Goal: Task Accomplishment & Management: Manage account settings

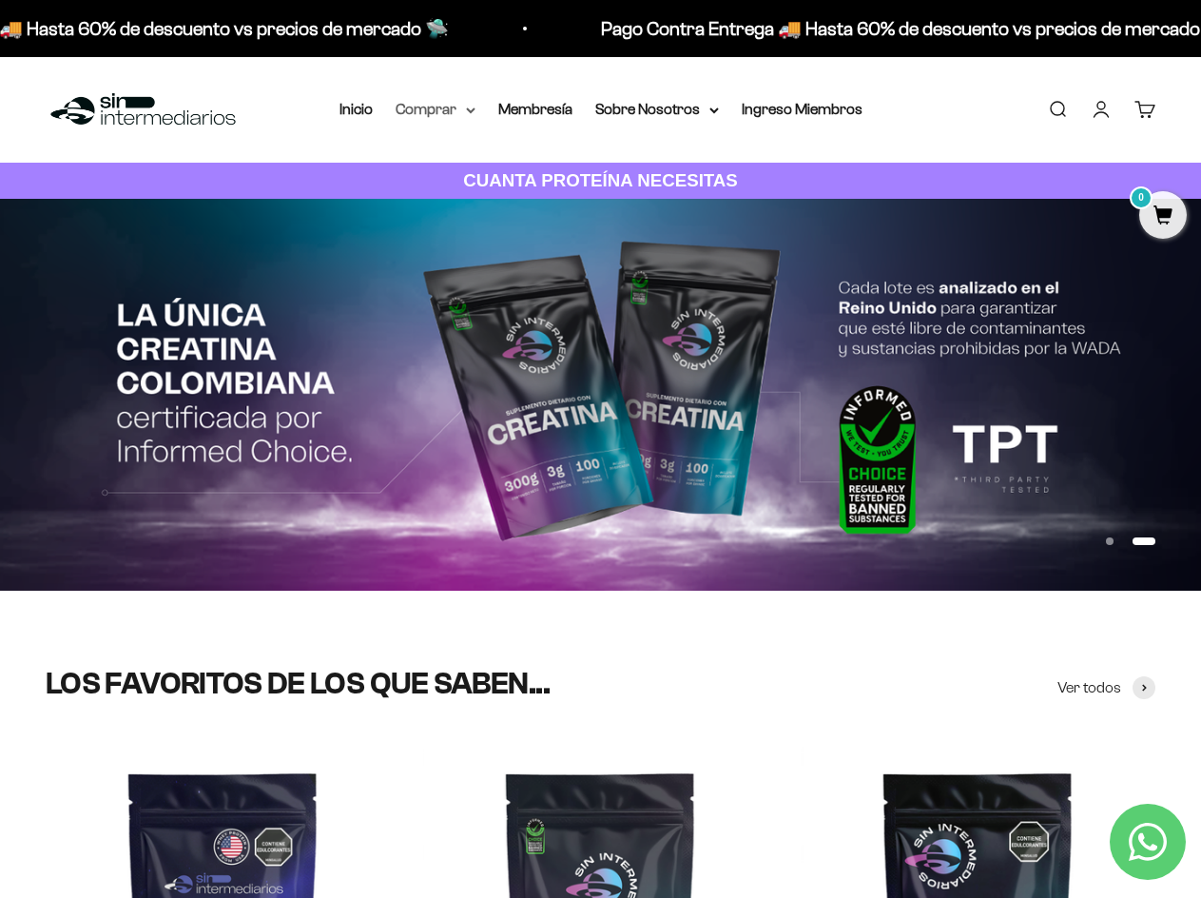
click at [461, 108] on summary "Comprar" at bounding box center [436, 109] width 80 height 25
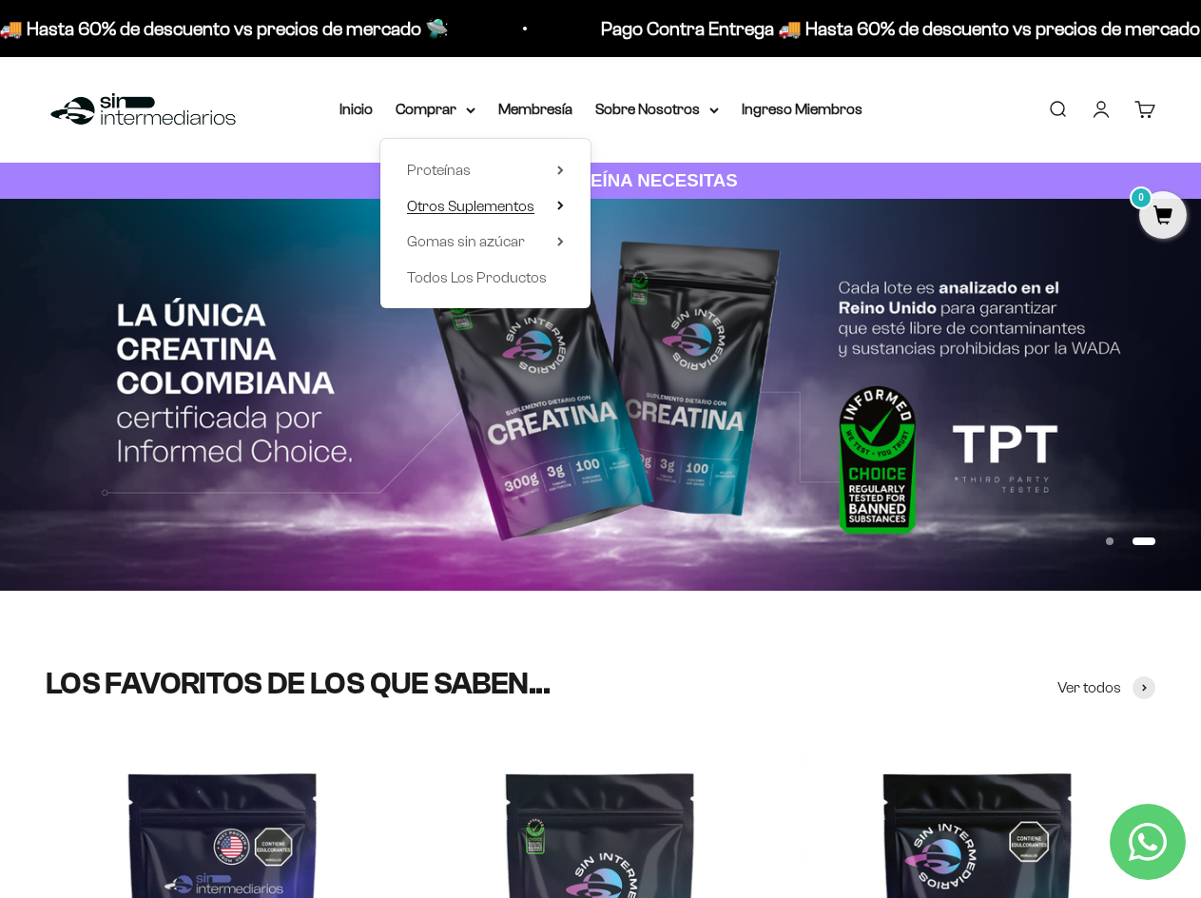
click at [502, 203] on span "Otros Suplementos" at bounding box center [470, 206] width 127 height 16
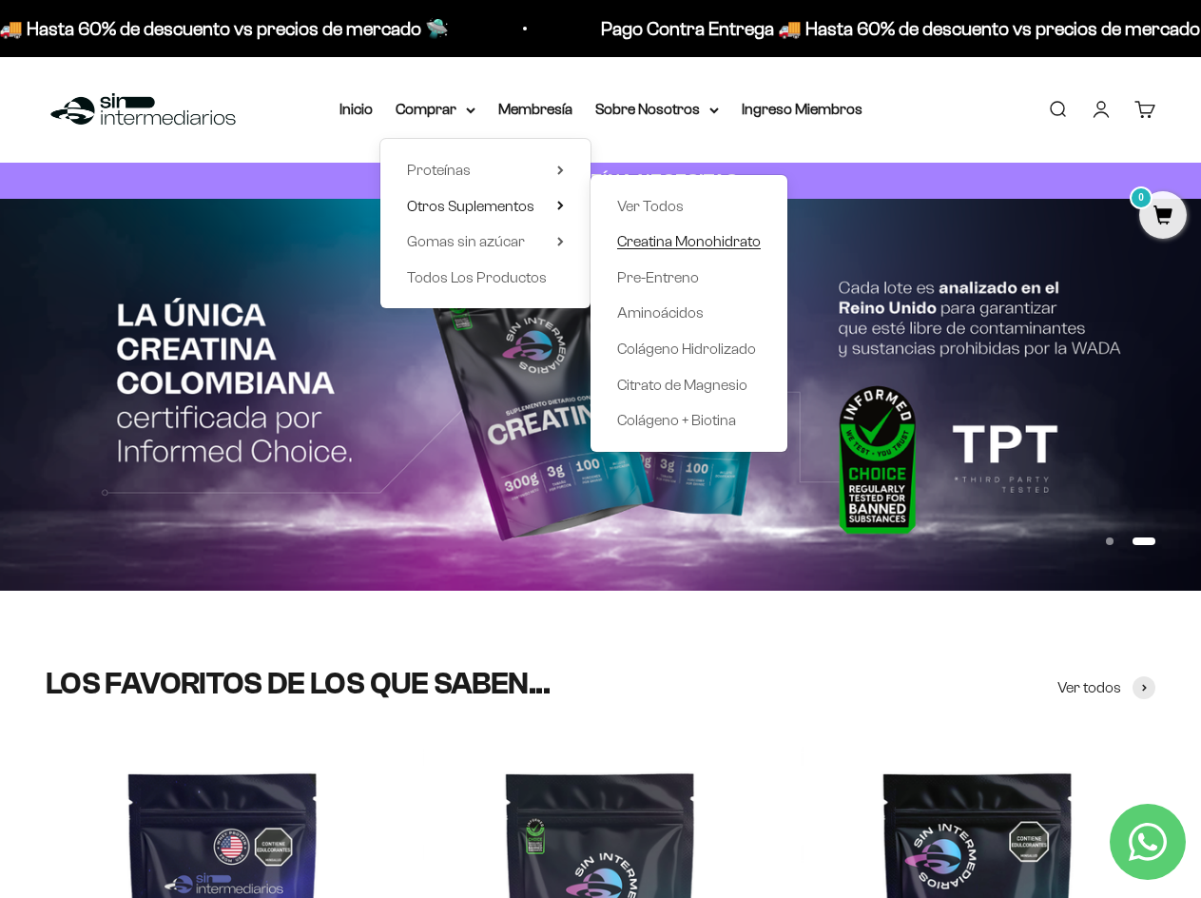
click at [707, 247] on span "Creatina Monohidrato" at bounding box center [689, 241] width 144 height 16
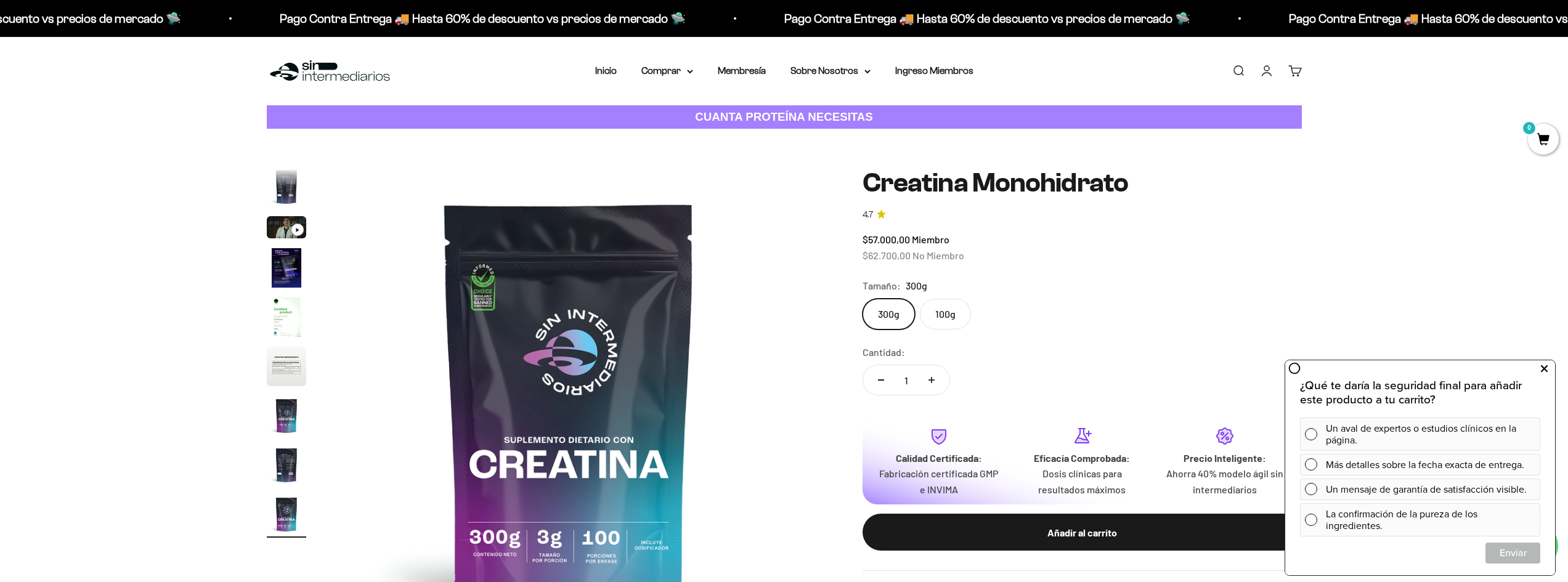
click at [778, 370] on button at bounding box center [1544, 368] width 22 height 19
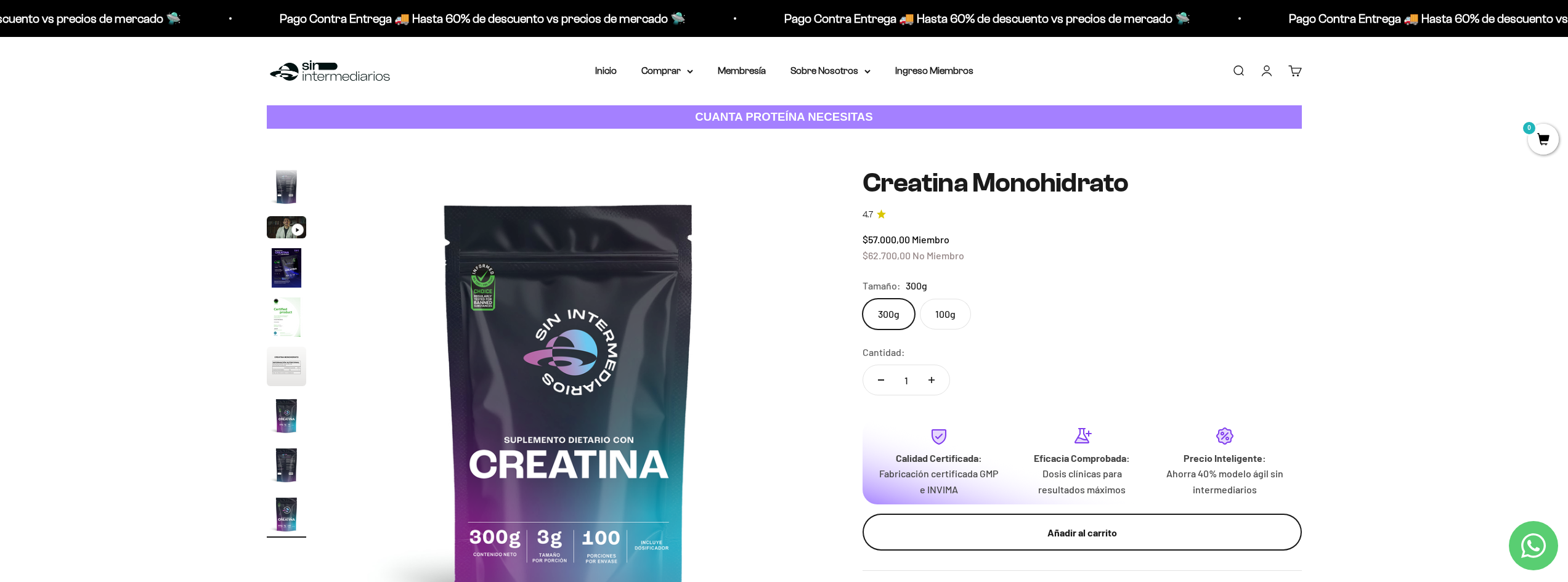
click at [778, 515] on button "Añadir al carrito" at bounding box center [1082, 532] width 439 height 37
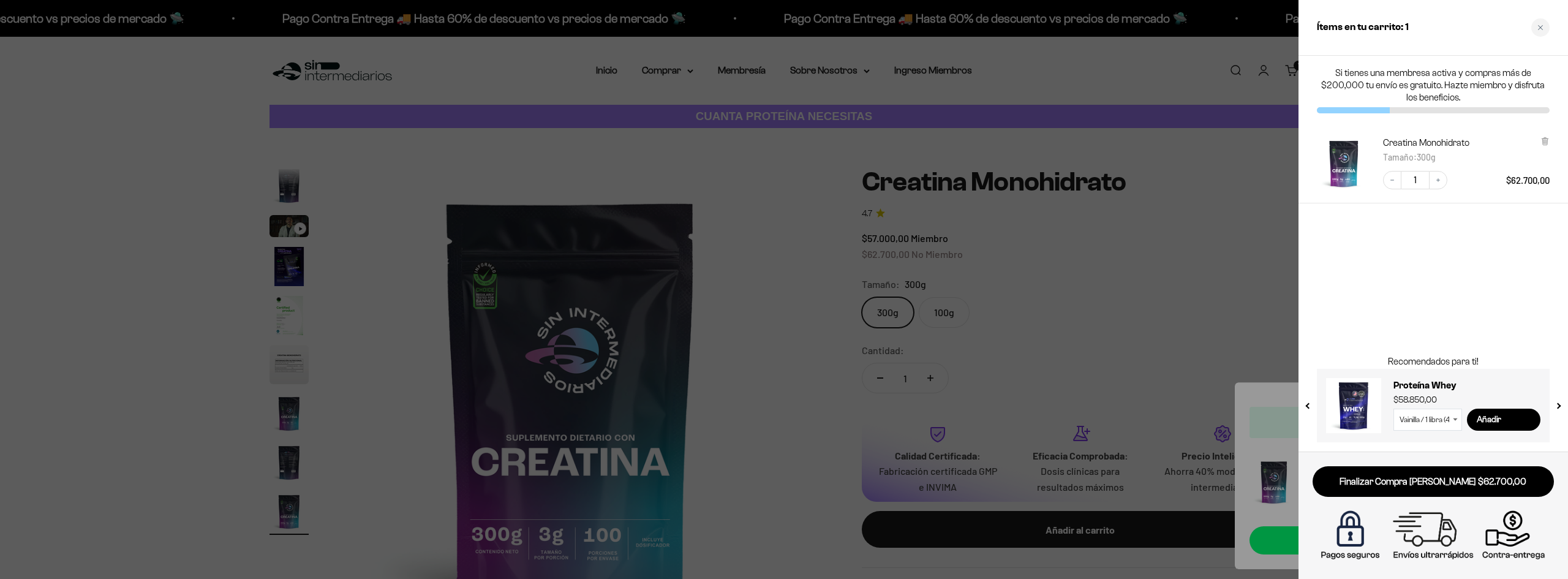
click at [773, 166] on div at bounding box center [784, 289] width 1568 height 579
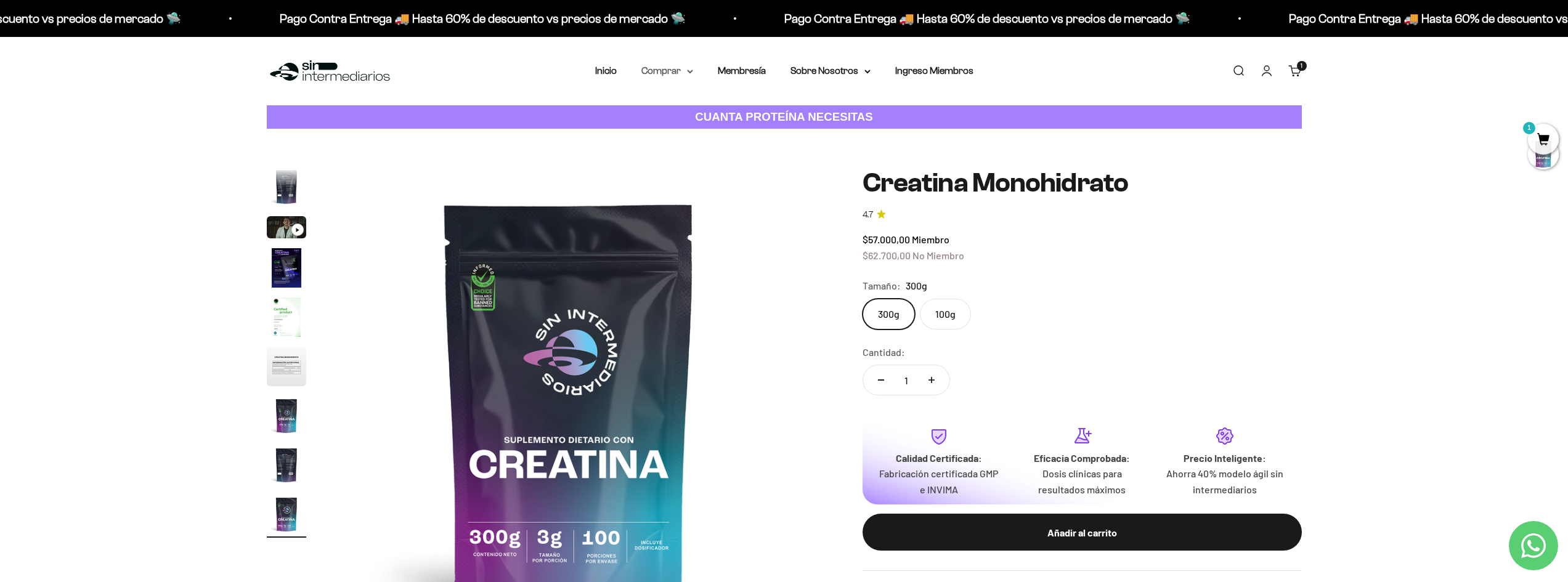
click at [684, 67] on summary "Comprar" at bounding box center [667, 71] width 52 height 16
click at [722, 185] on span "Todos Los Productos" at bounding box center [694, 179] width 91 height 16
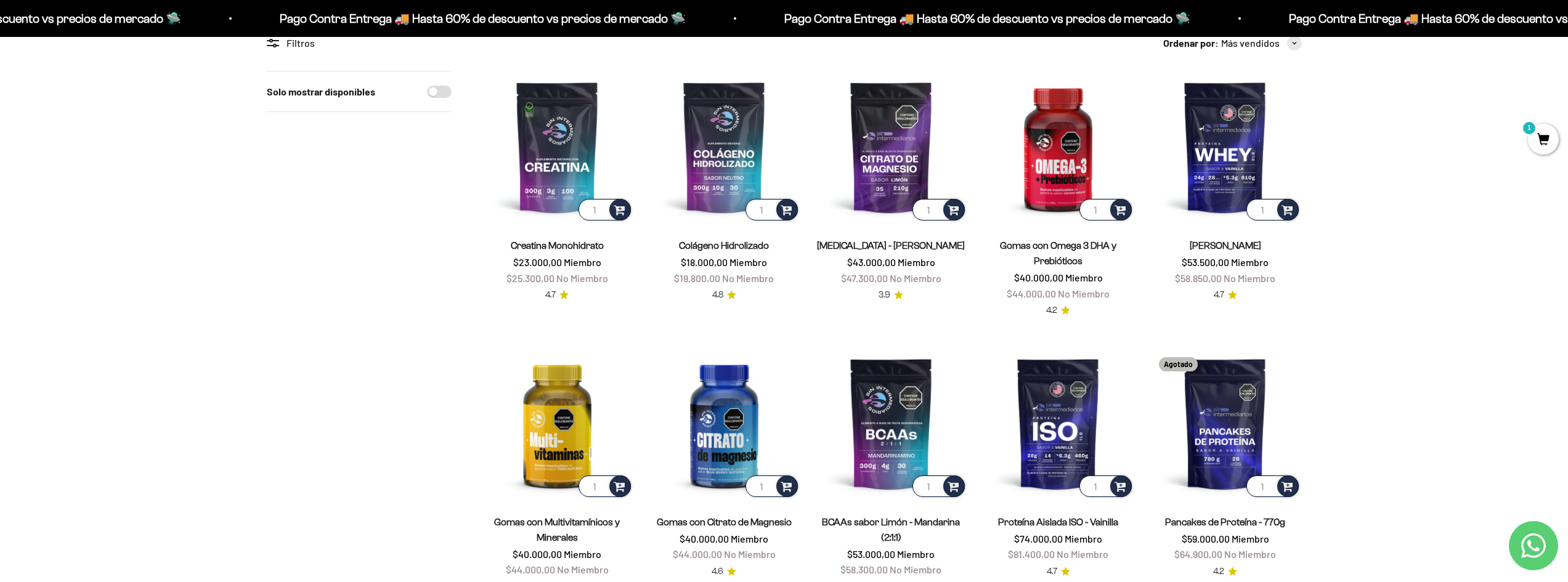
scroll to position [185, 0]
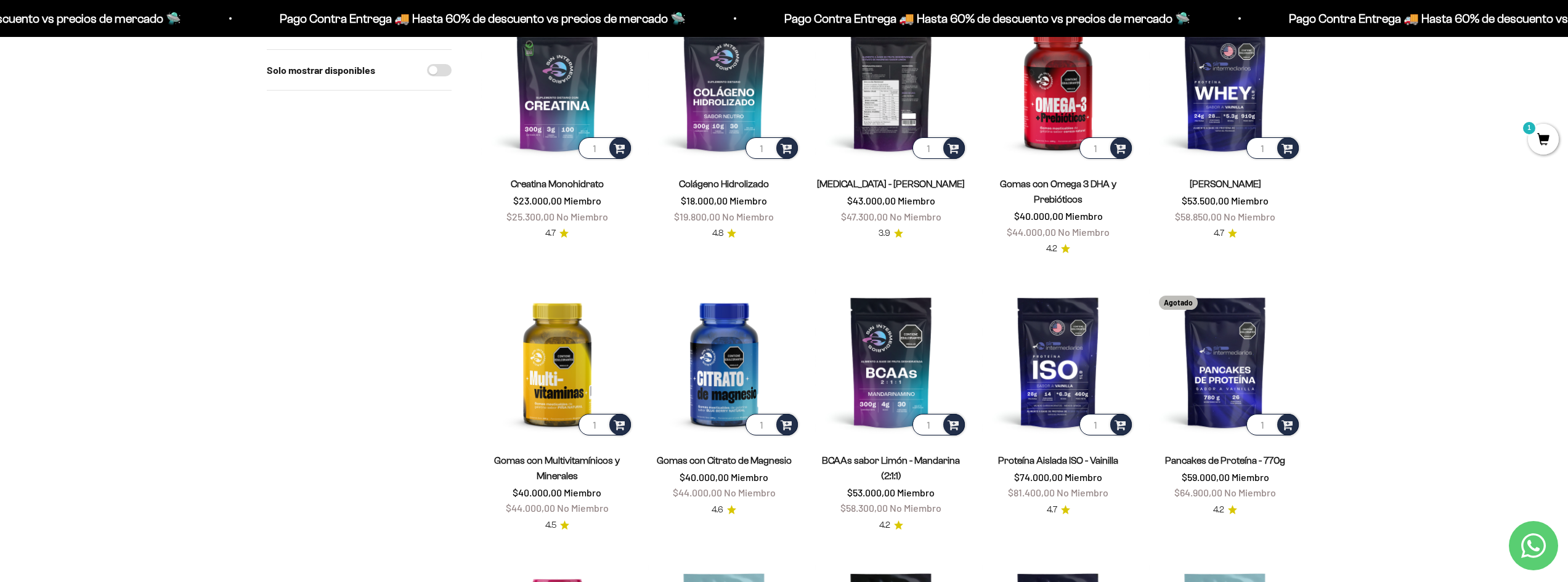
click at [896, 80] on img at bounding box center [891, 85] width 152 height 152
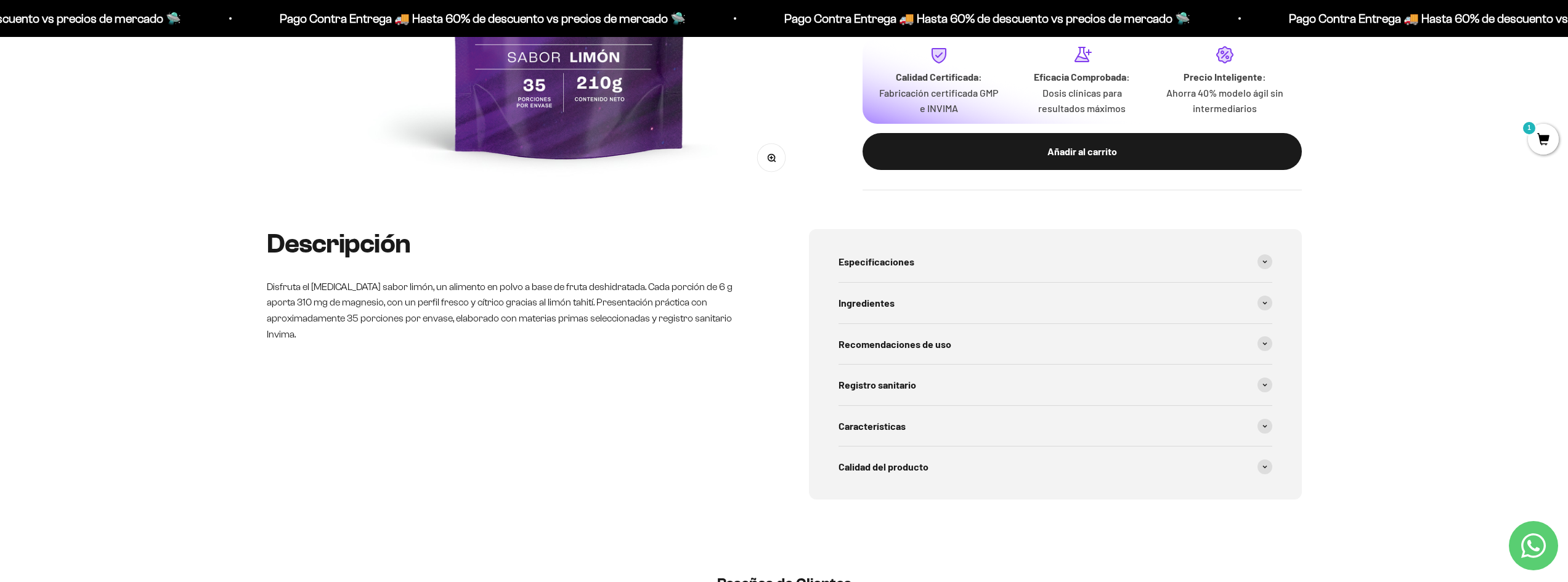
scroll to position [554, 0]
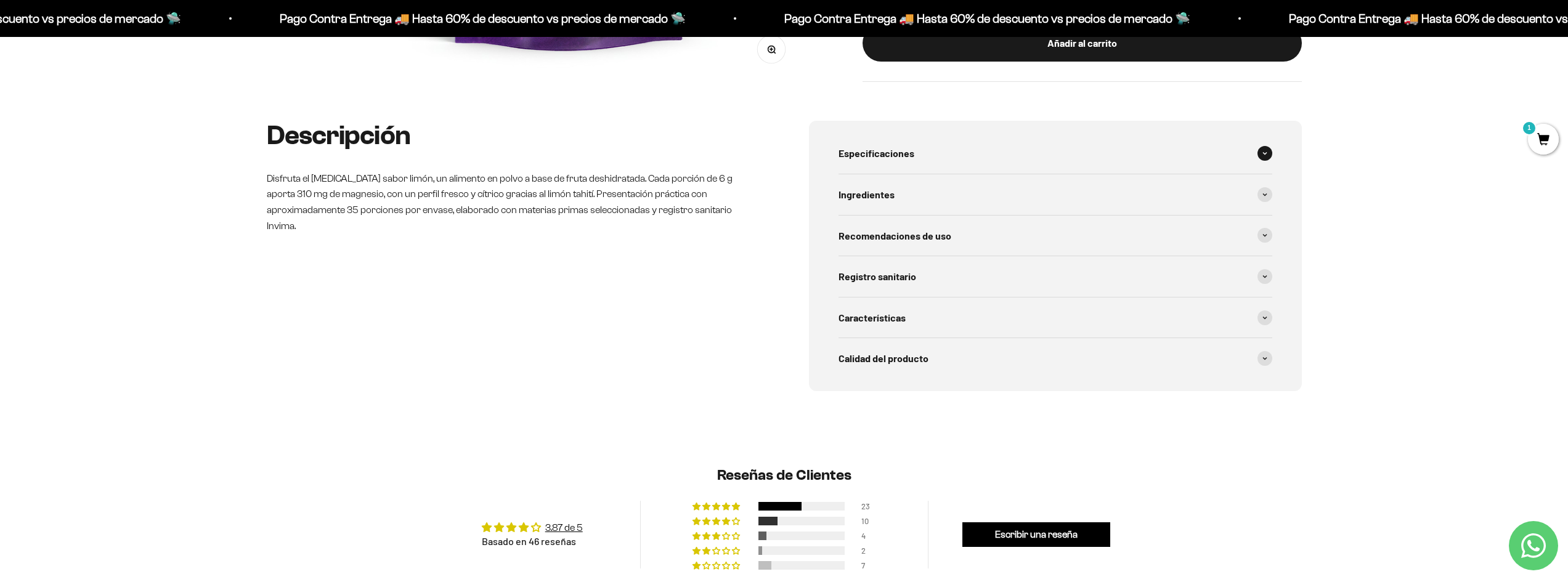
click at [919, 142] on div "Especificaciones" at bounding box center [1055, 153] width 433 height 41
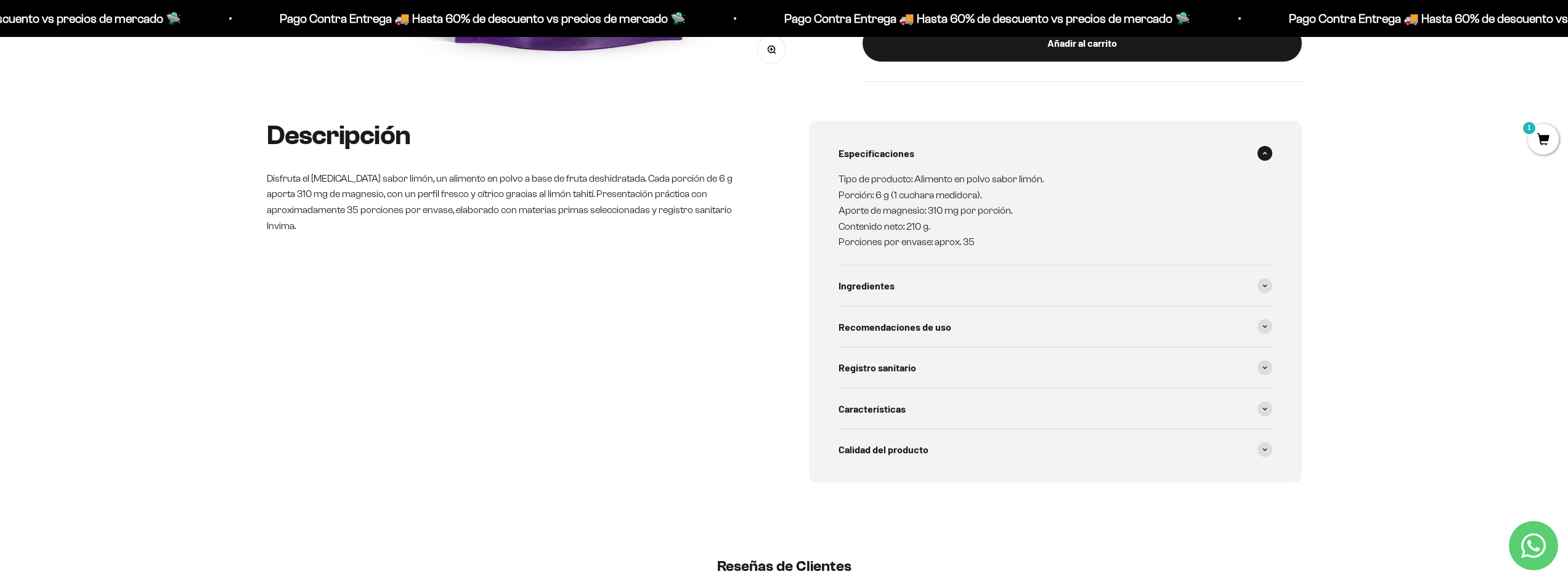
click at [919, 142] on div "Especificaciones" at bounding box center [1055, 153] width 433 height 41
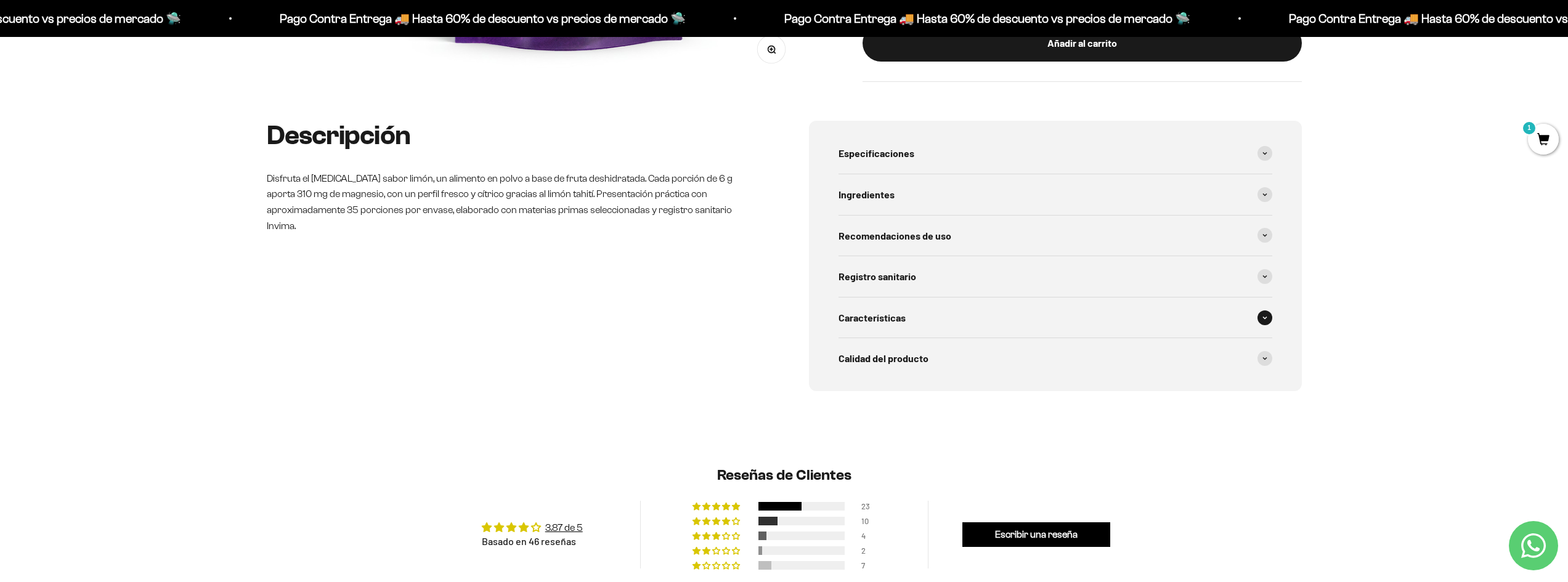
click at [893, 315] on span "Características" at bounding box center [872, 317] width 67 height 16
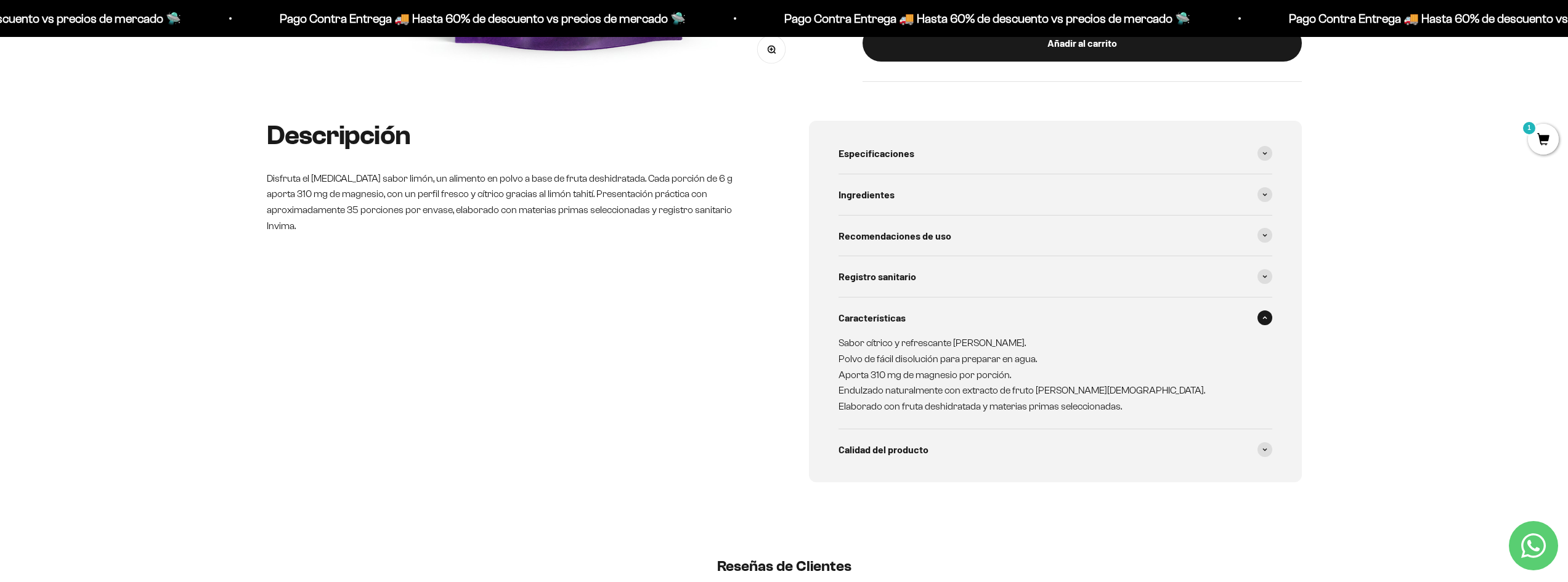
click at [893, 315] on span "Características" at bounding box center [872, 317] width 67 height 16
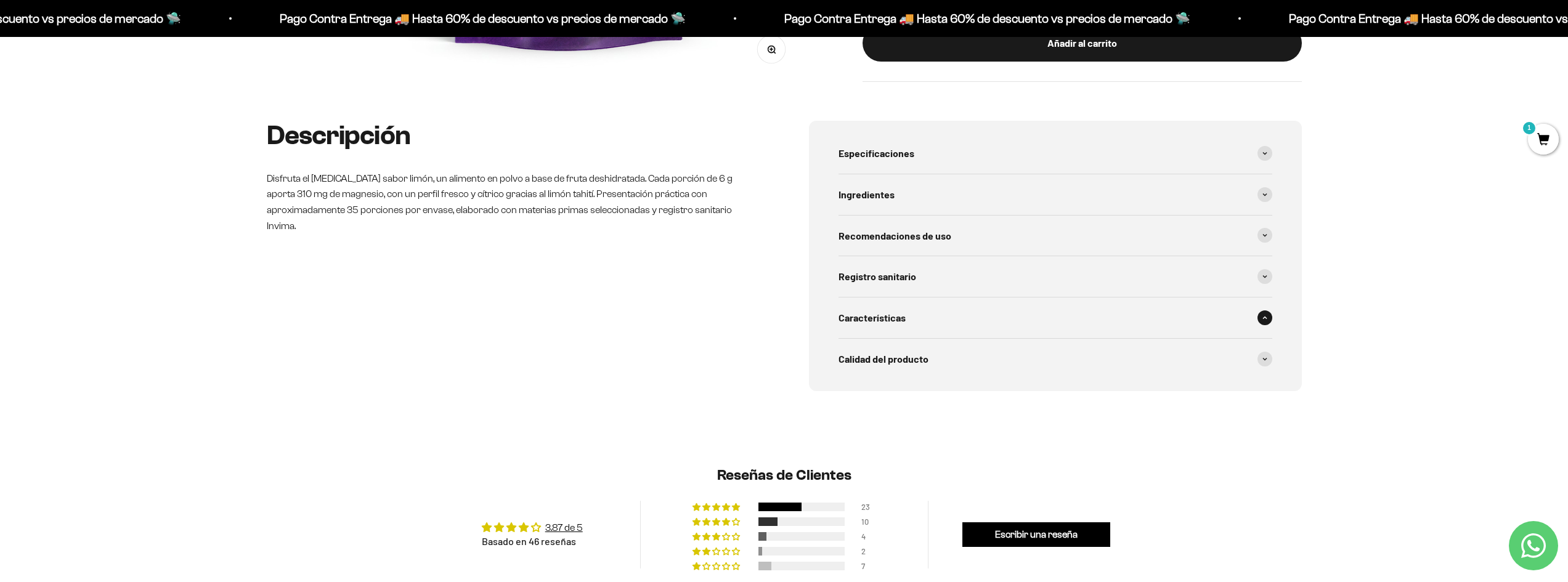
click at [893, 315] on span "Características" at bounding box center [872, 317] width 67 height 16
click at [881, 357] on span "Calidad del producto" at bounding box center [883, 358] width 90 height 16
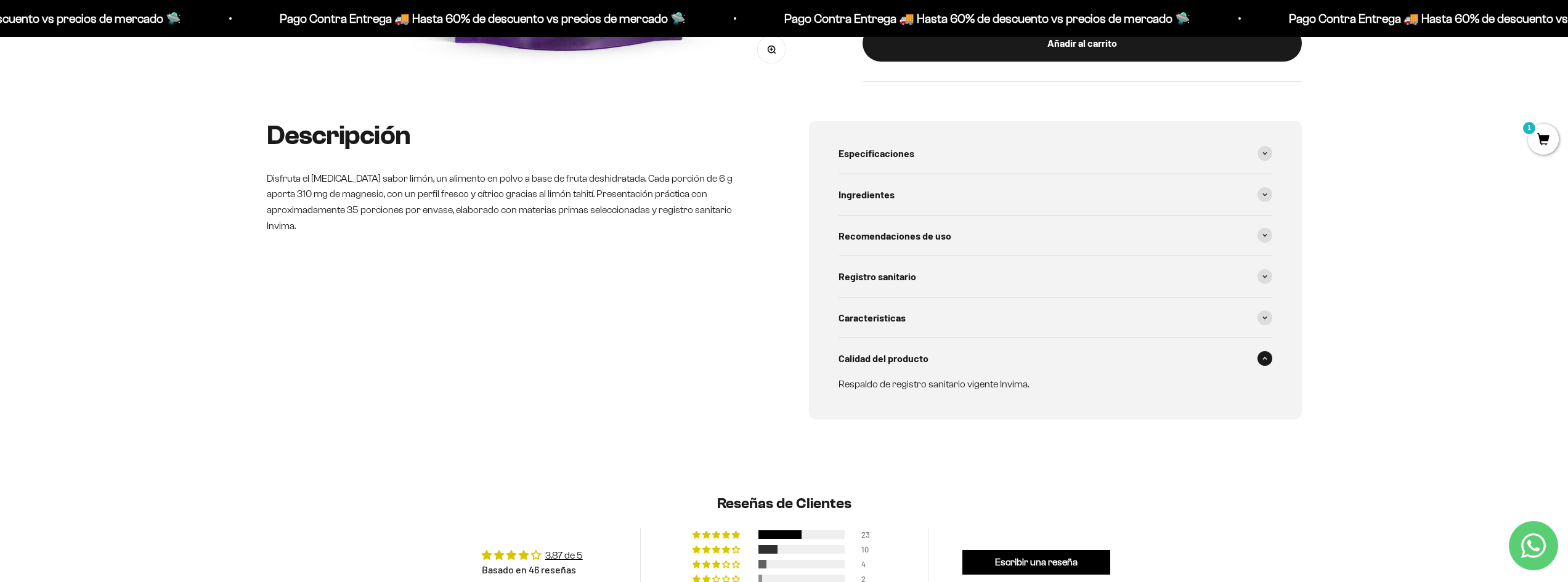
click at [881, 357] on span "Calidad del producto" at bounding box center [883, 358] width 90 height 16
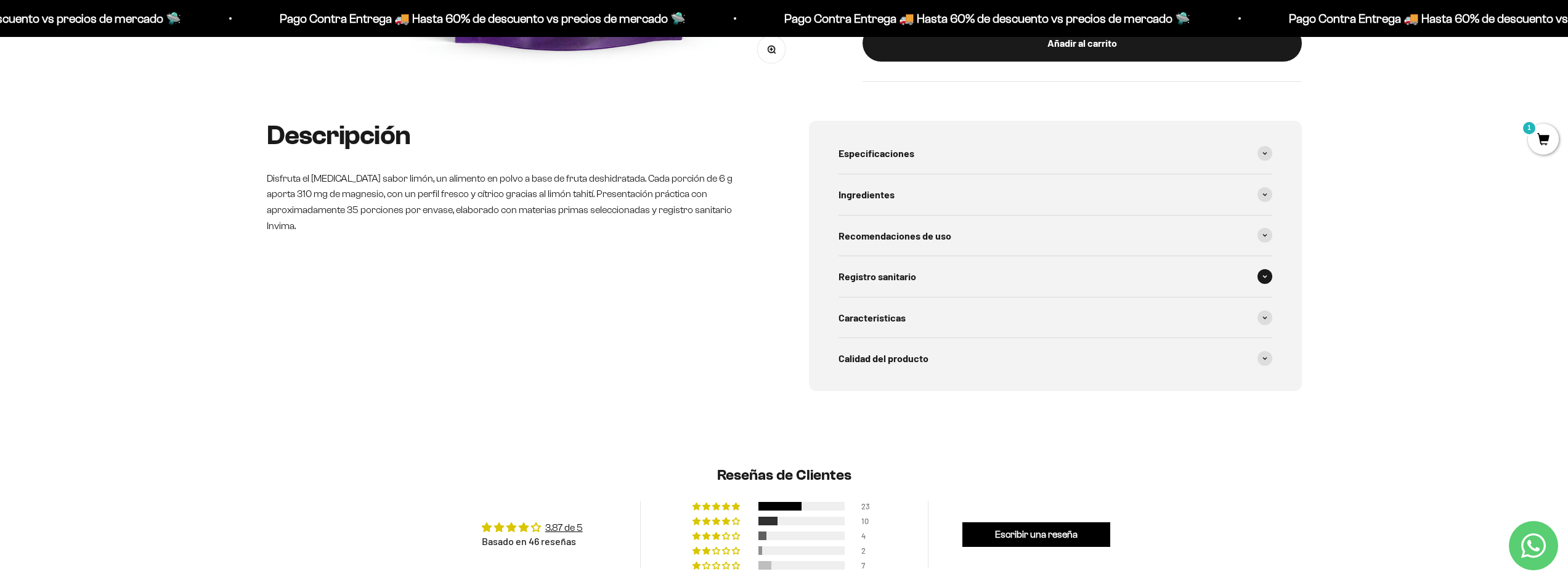
click at [892, 275] on span "Registro sanitario" at bounding box center [877, 276] width 78 height 16
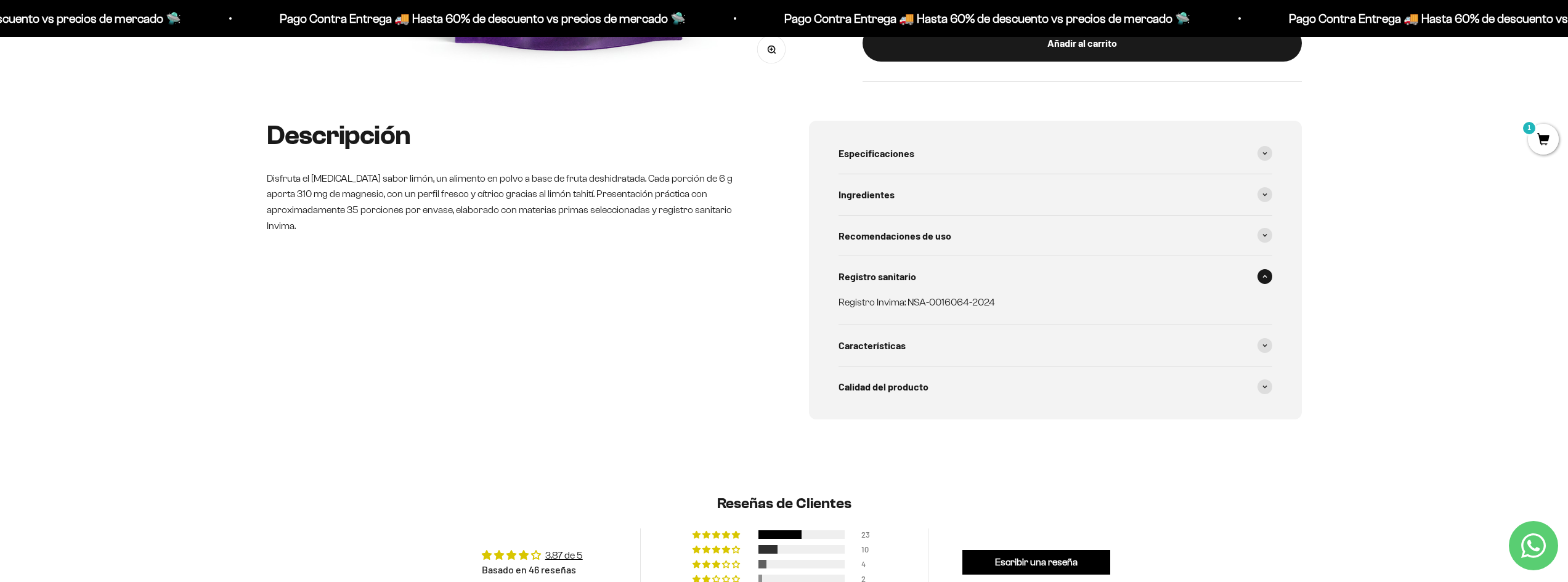
click at [892, 275] on span "Registro sanitario" at bounding box center [877, 276] width 78 height 16
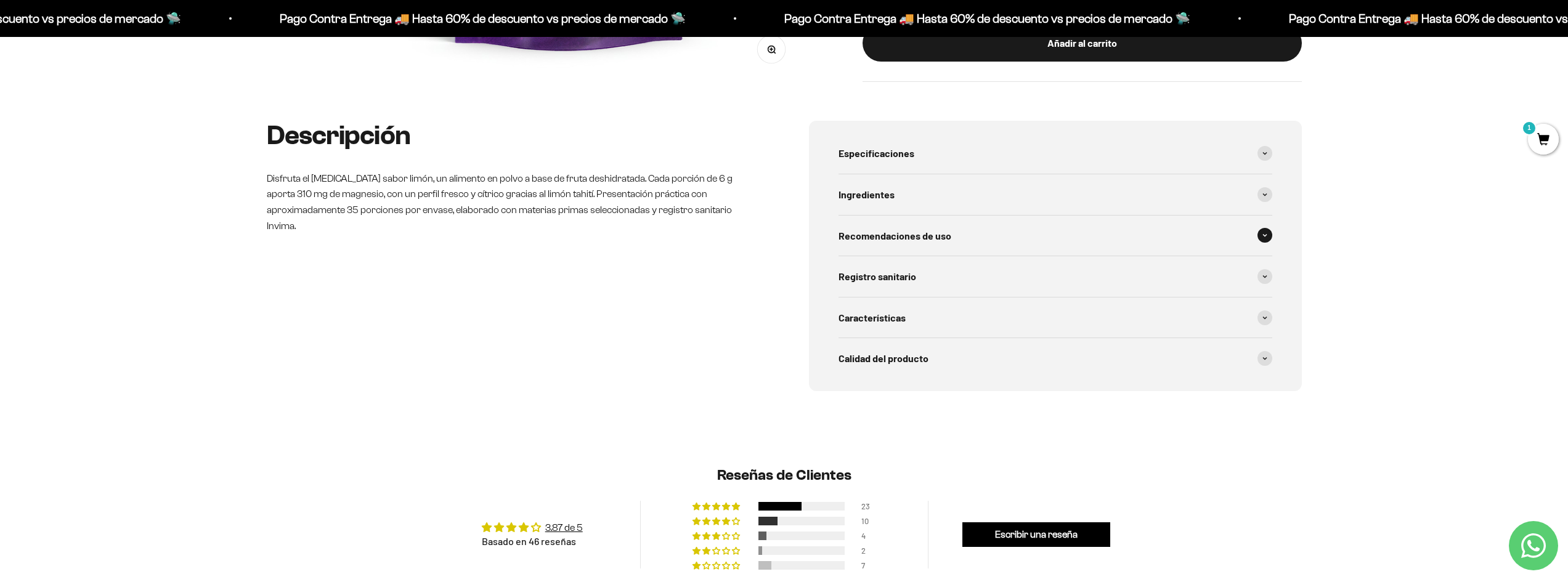
click at [912, 231] on span "Recomendaciones de uso" at bounding box center [895, 236] width 113 height 16
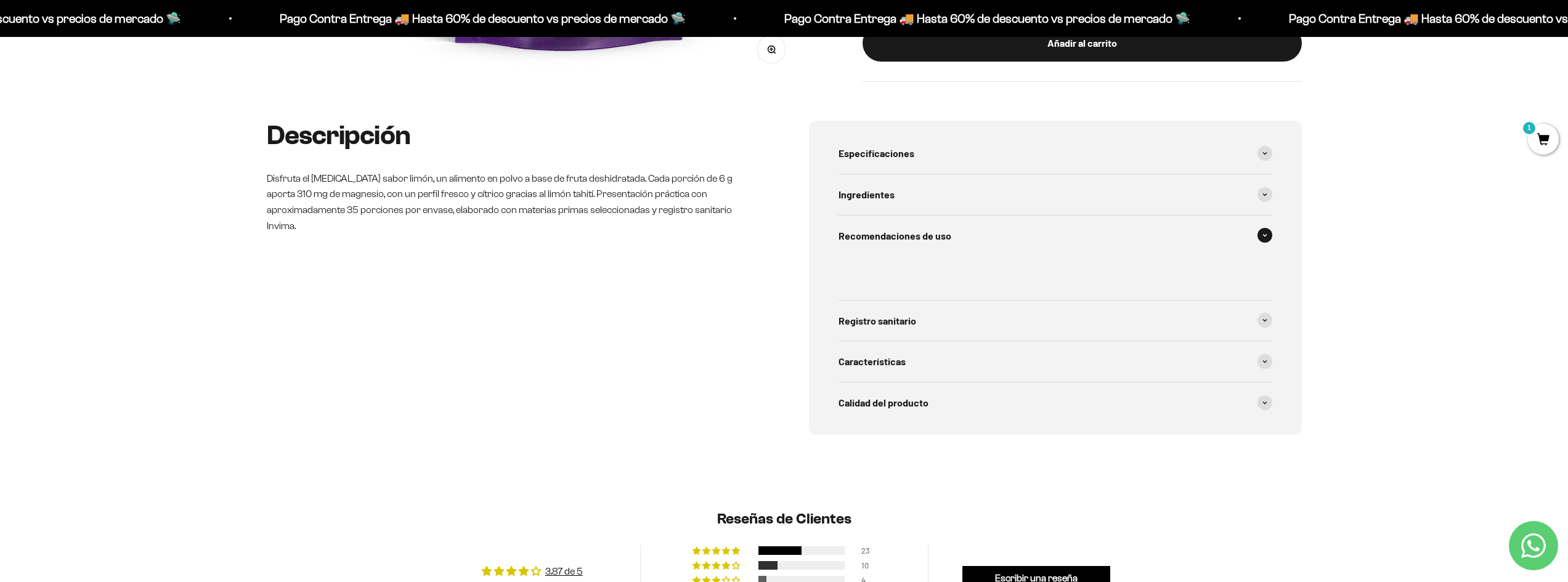
click at [912, 231] on span "Recomendaciones de uso" at bounding box center [895, 236] width 113 height 16
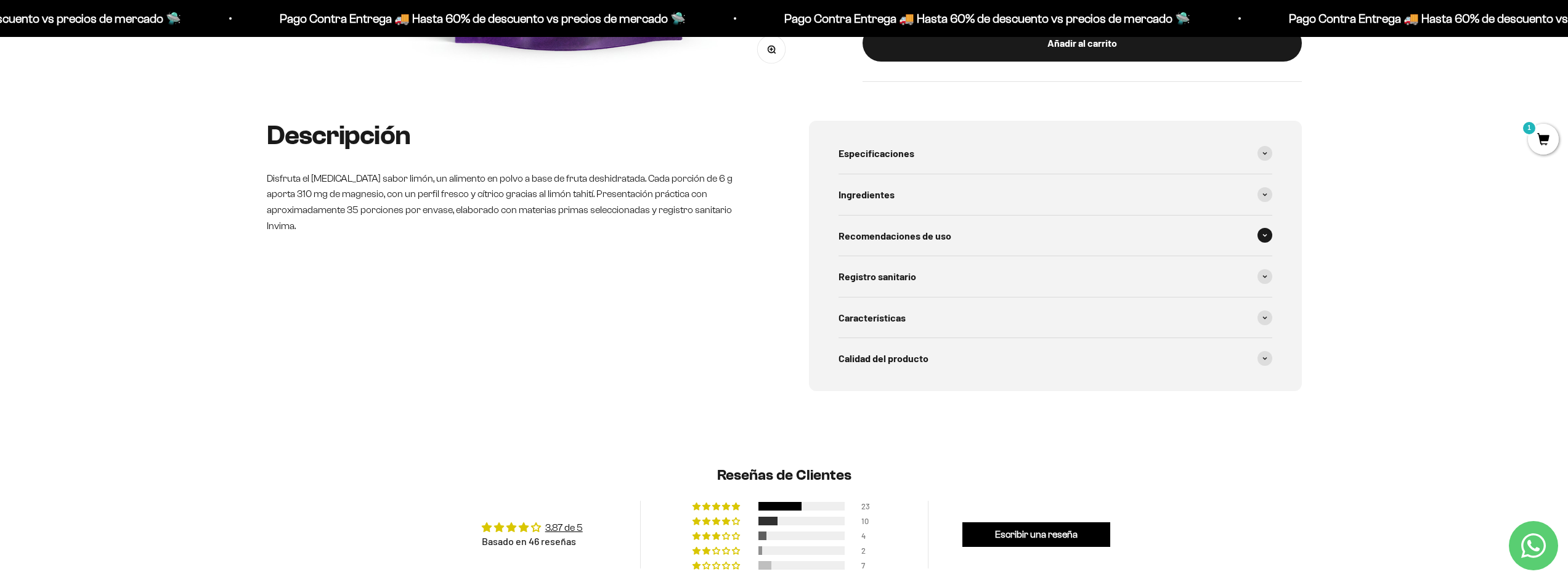
click at [931, 237] on span "Recomendaciones de uso" at bounding box center [895, 236] width 113 height 16
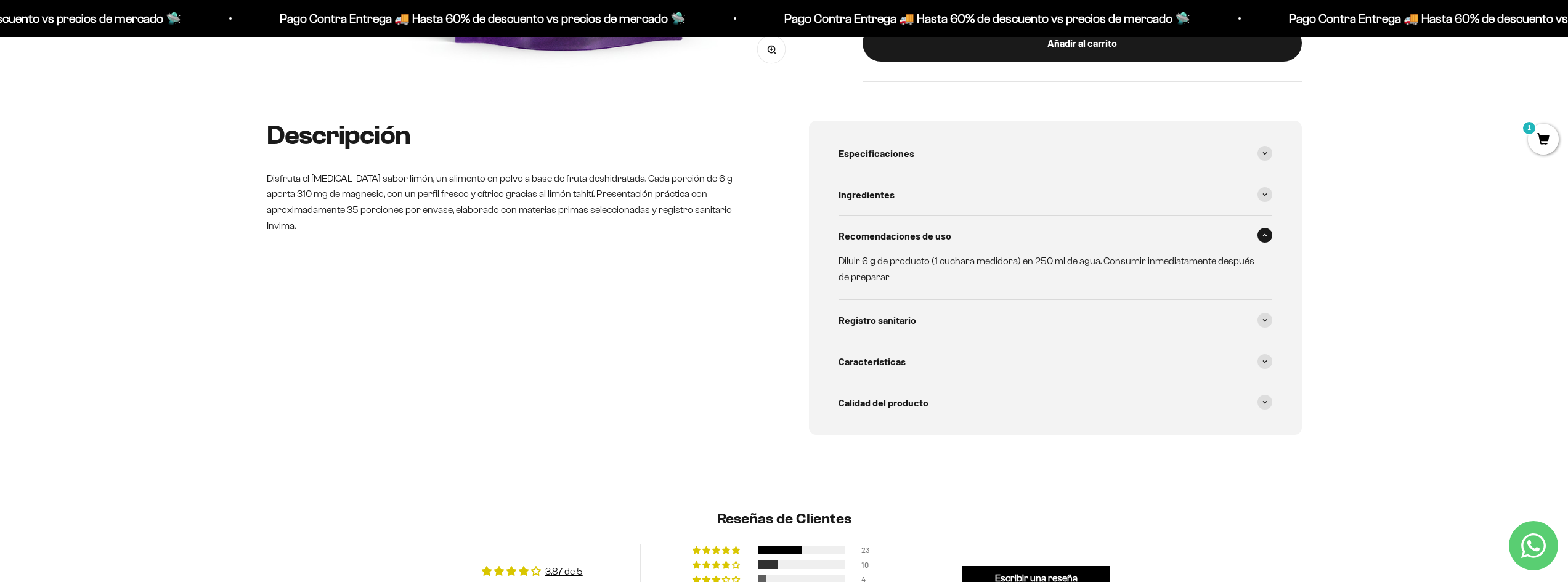
click at [931, 237] on span "Recomendaciones de uso" at bounding box center [895, 236] width 113 height 16
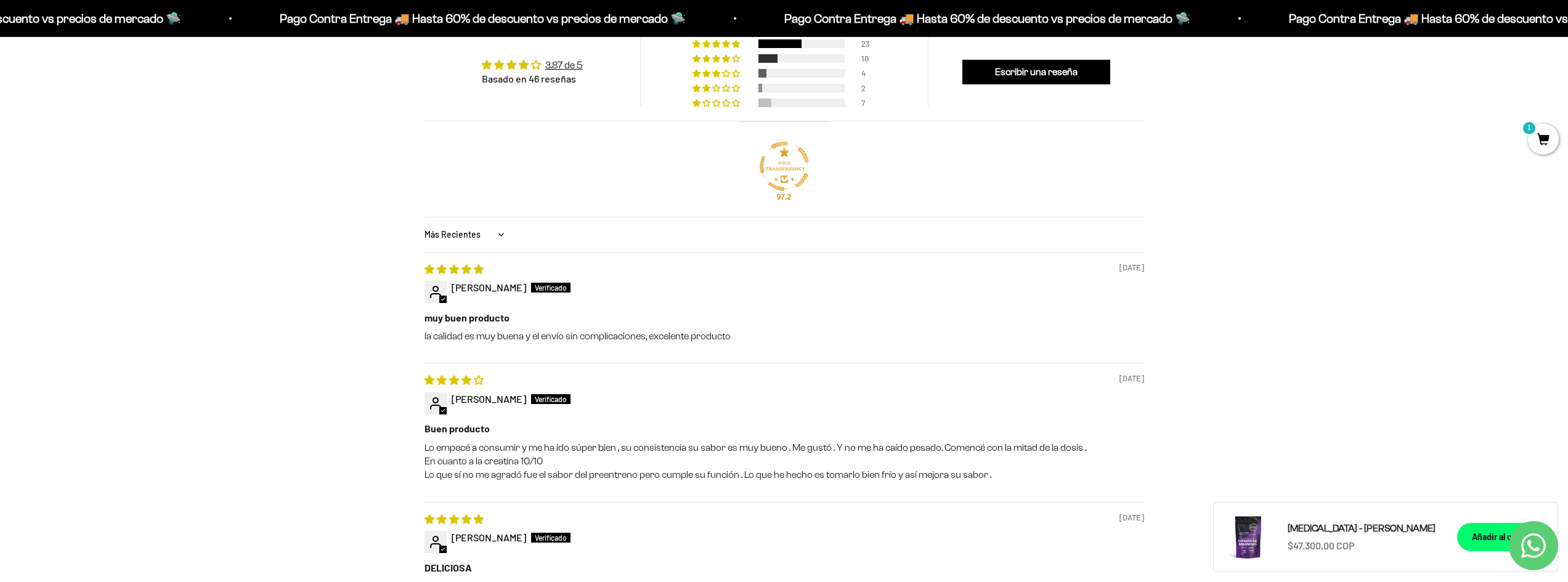
scroll to position [923, 0]
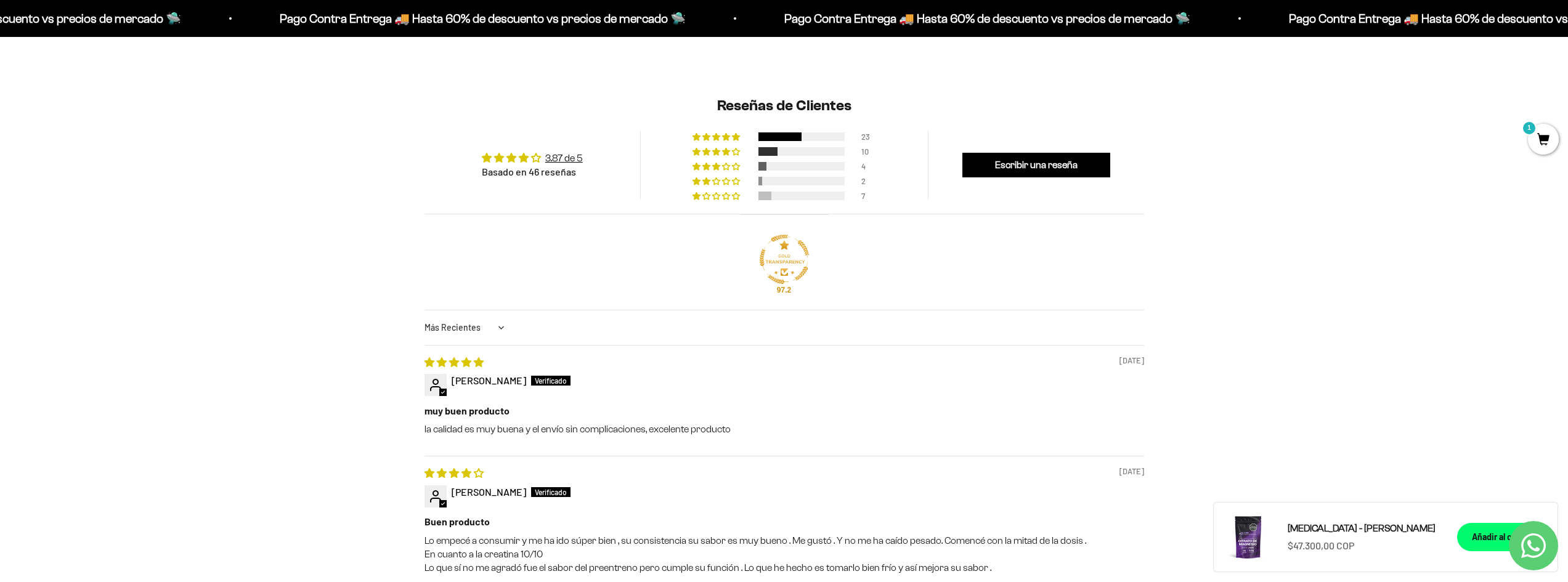
click at [502, 325] on select "Más Recientes Mayor Calificación Menor Calificación Solo Imágenes Imágenes Prim…" at bounding box center [466, 328] width 83 height 25
select select "lowest-rating"
click at [424, 315] on select "Más Recientes Mayor Calificación Menor Calificación Solo Imágenes Imágenes Prim…" at bounding box center [466, 328] width 83 height 25
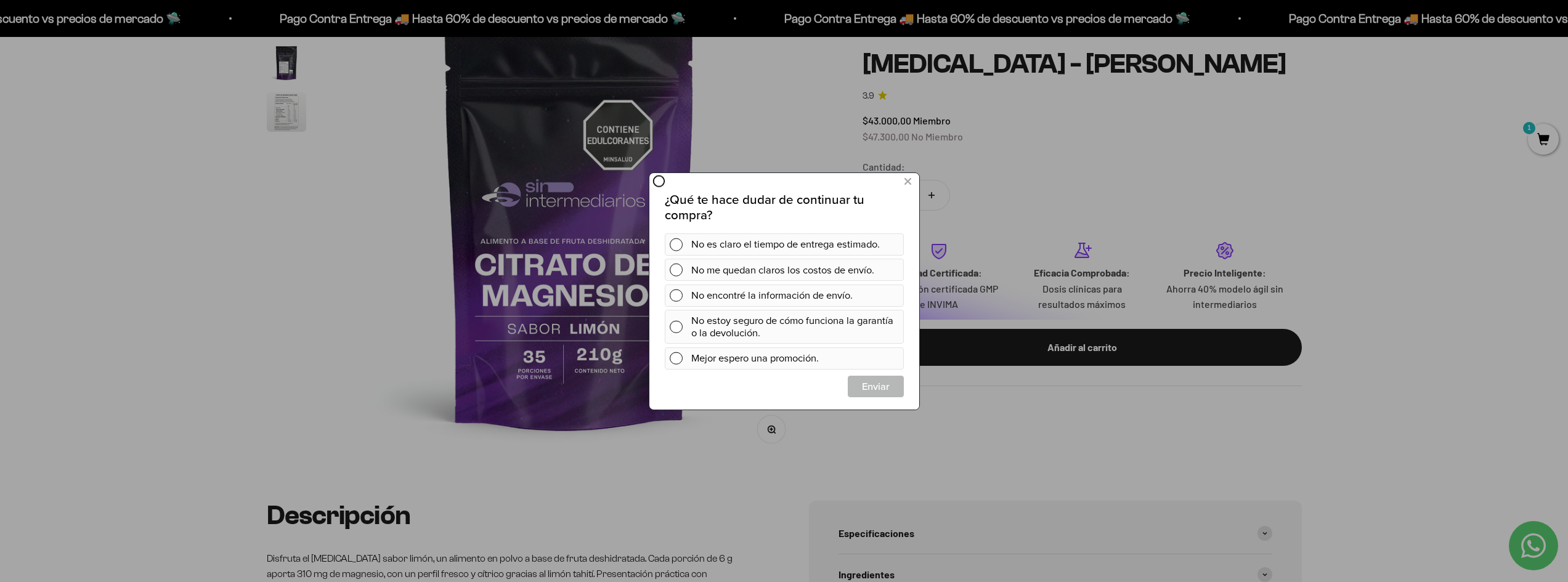
scroll to position [0, 0]
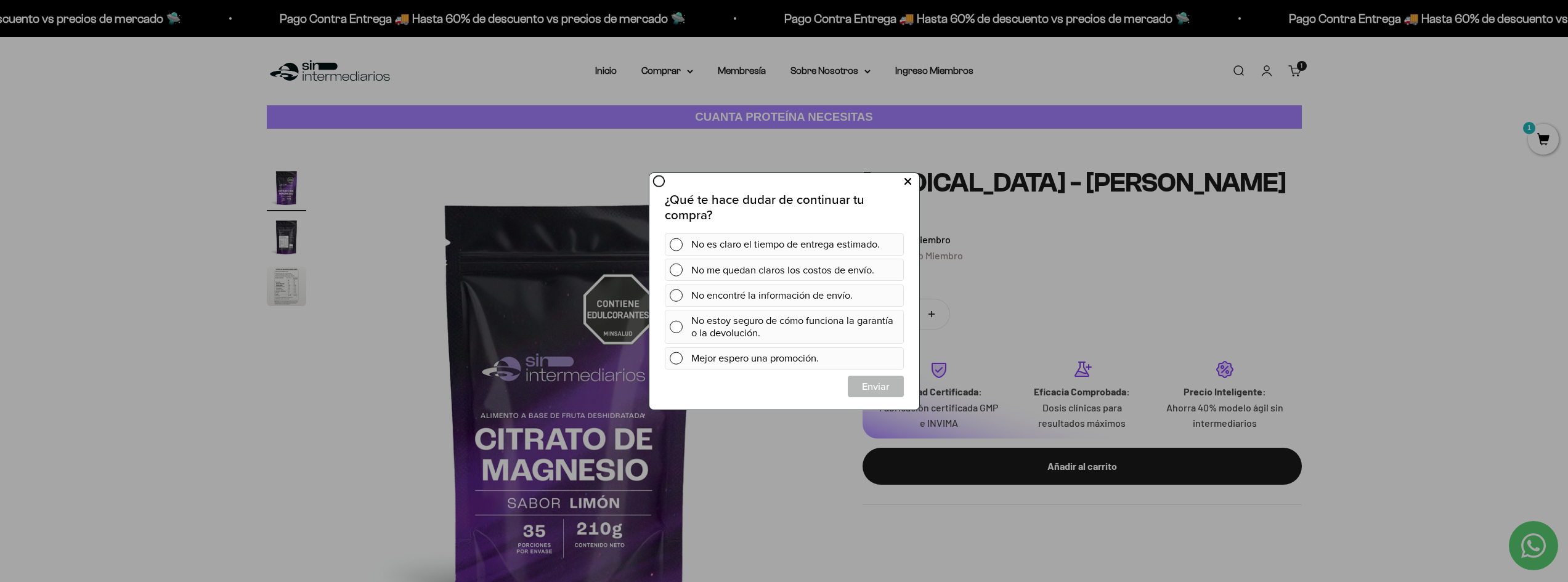
click at [905, 182] on icon at bounding box center [907, 181] width 6 height 17
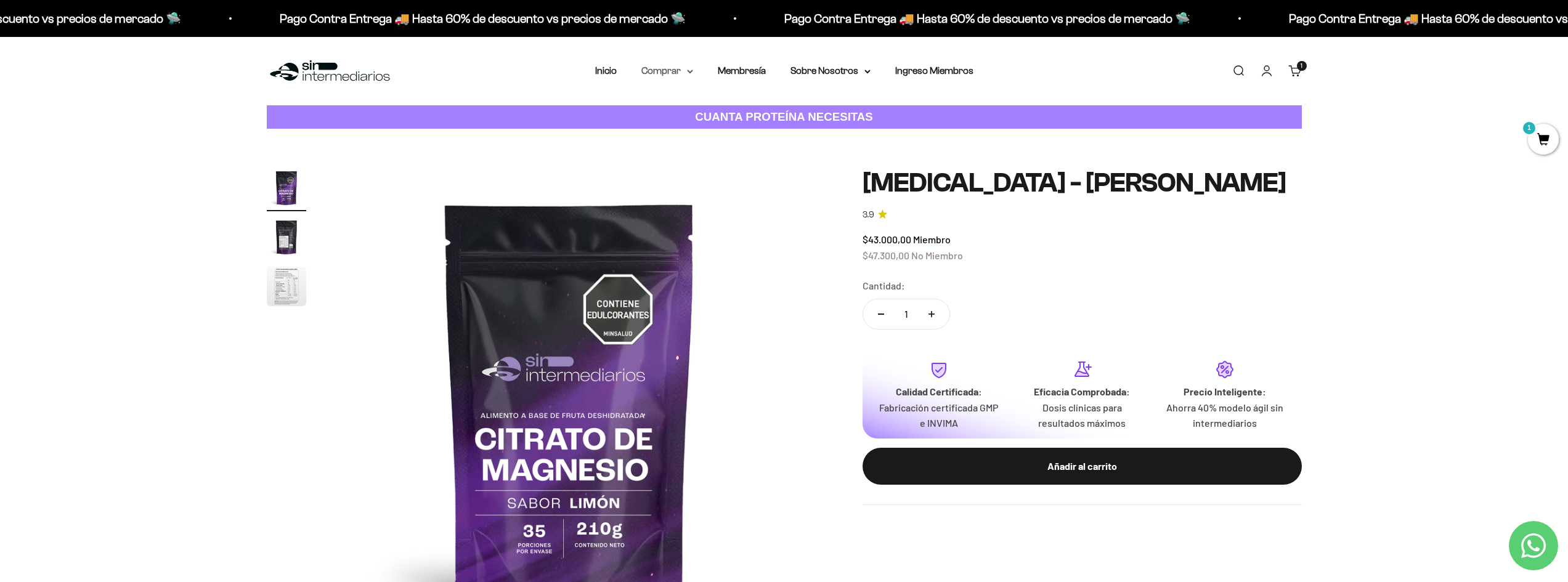
click at [689, 70] on icon at bounding box center [690, 71] width 6 height 5
click at [753, 157] on div "Proteínas Ver Todos Whey Iso Vegan" at bounding box center [700, 144] width 136 height 109
click at [747, 157] on icon at bounding box center [748, 157] width 5 height 6
click at [689, 178] on span "Todos Los Productos" at bounding box center [694, 179] width 91 height 10
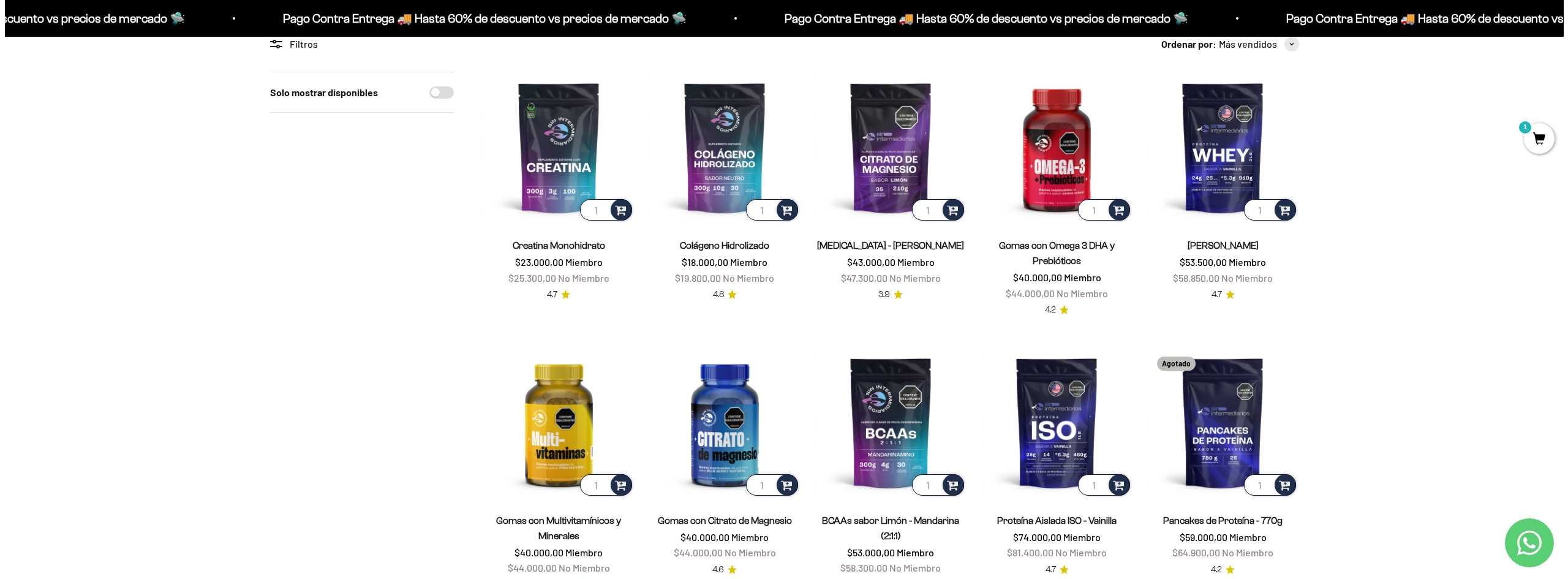
scroll to position [122, 0]
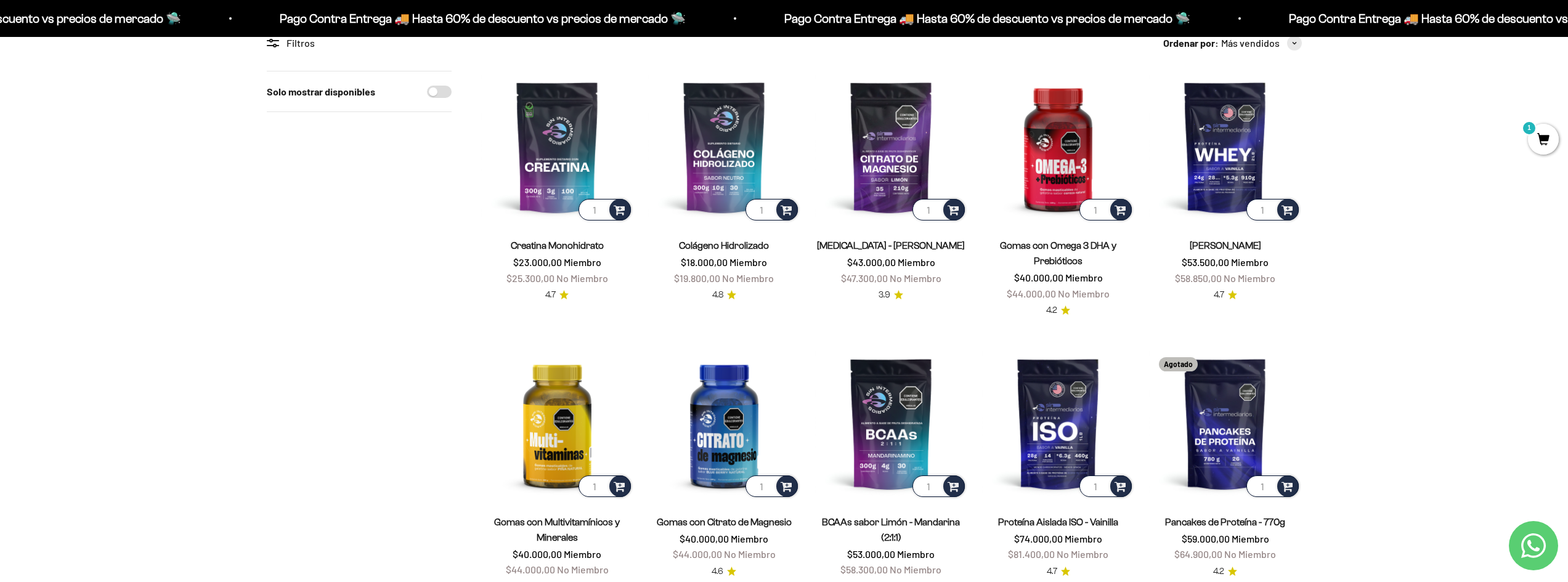
click at [1544, 129] on span "1" at bounding box center [1543, 139] width 31 height 31
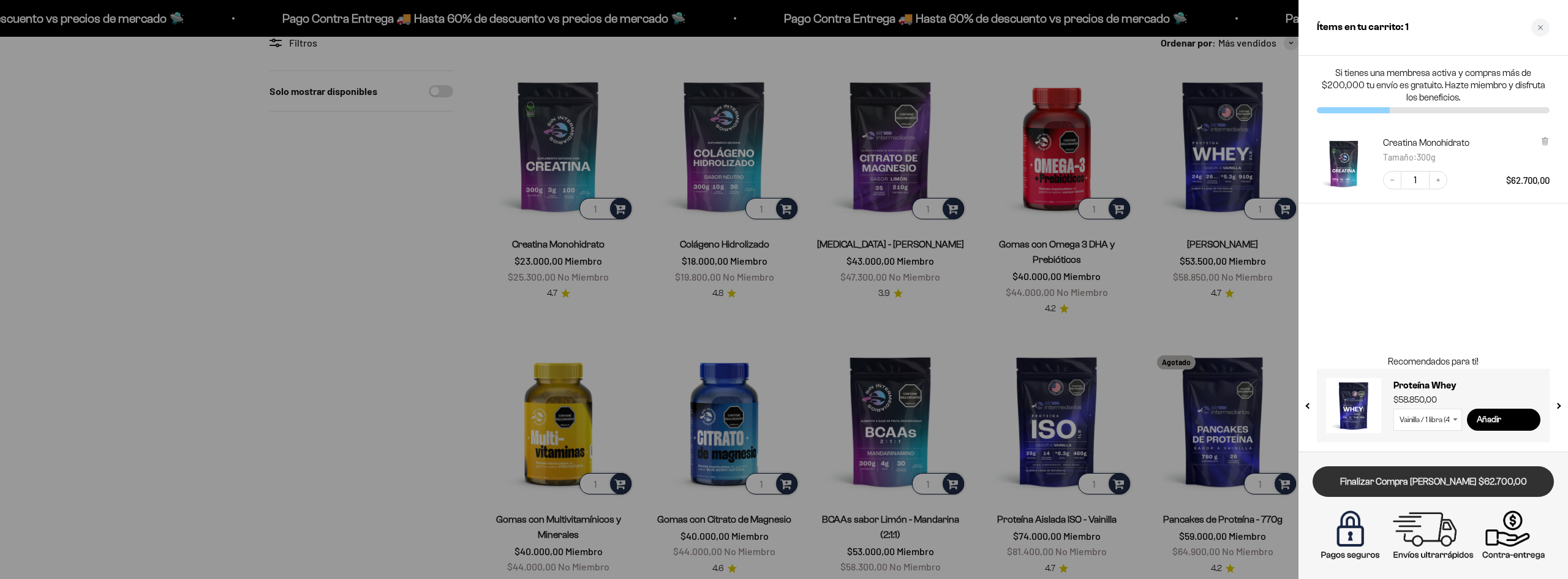
click at [1413, 475] on link "Finalizar Compra [PERSON_NAME] $62.700,00" at bounding box center [1433, 482] width 242 height 31
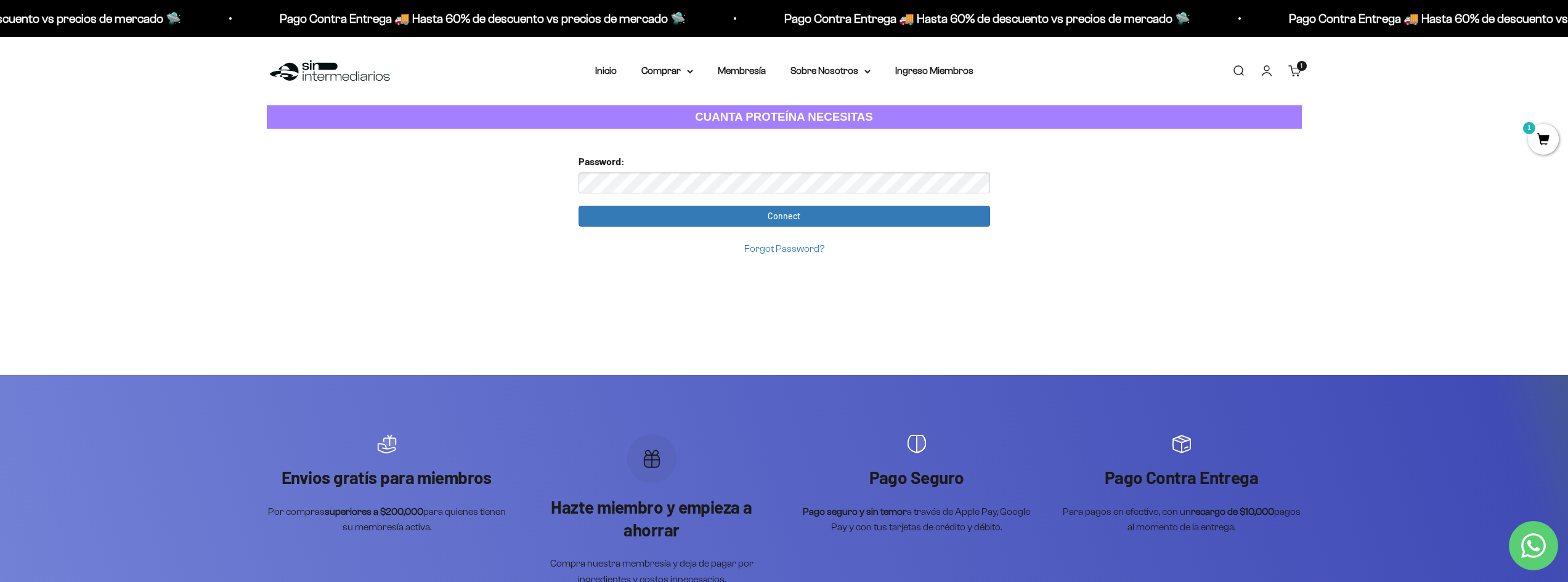
click at [579, 206] on input "Connect" at bounding box center [784, 216] width 411 height 21
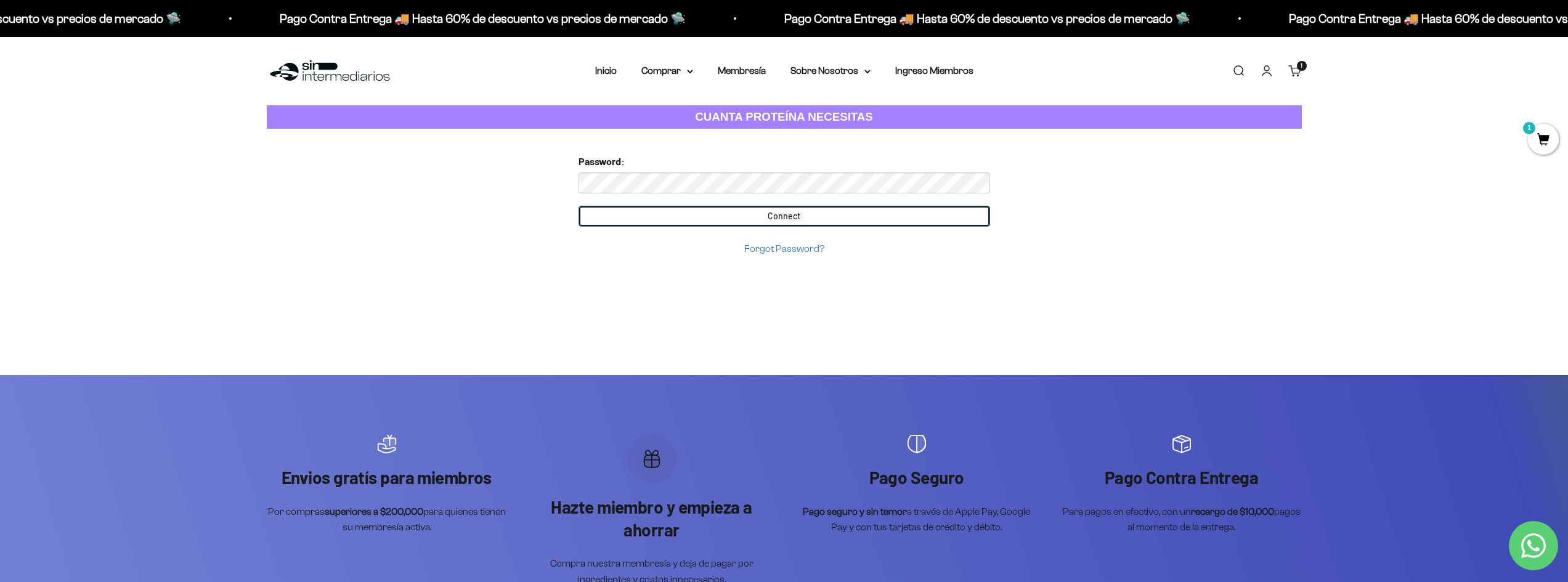
click at [745, 218] on input "Connect" at bounding box center [784, 216] width 411 height 21
click at [880, 223] on input "Connect" at bounding box center [784, 216] width 411 height 21
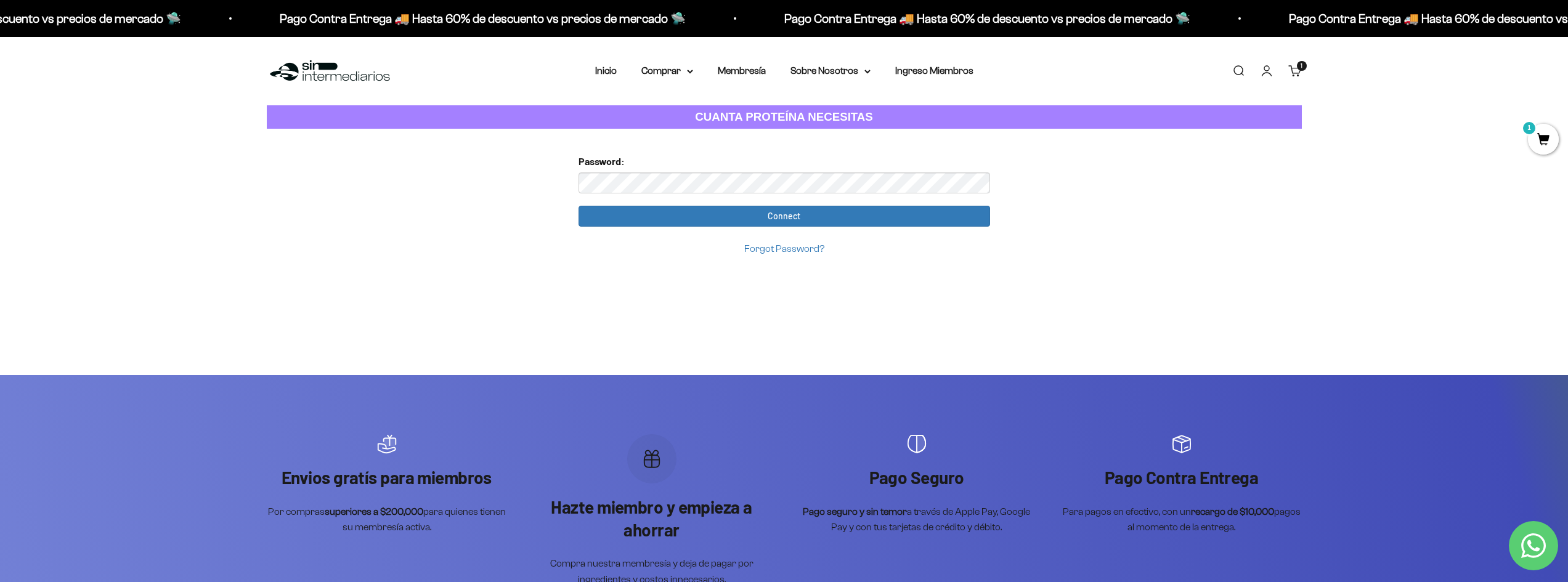
click at [793, 202] on form "Password: Connect Forgot Password?" at bounding box center [784, 205] width 411 height 103
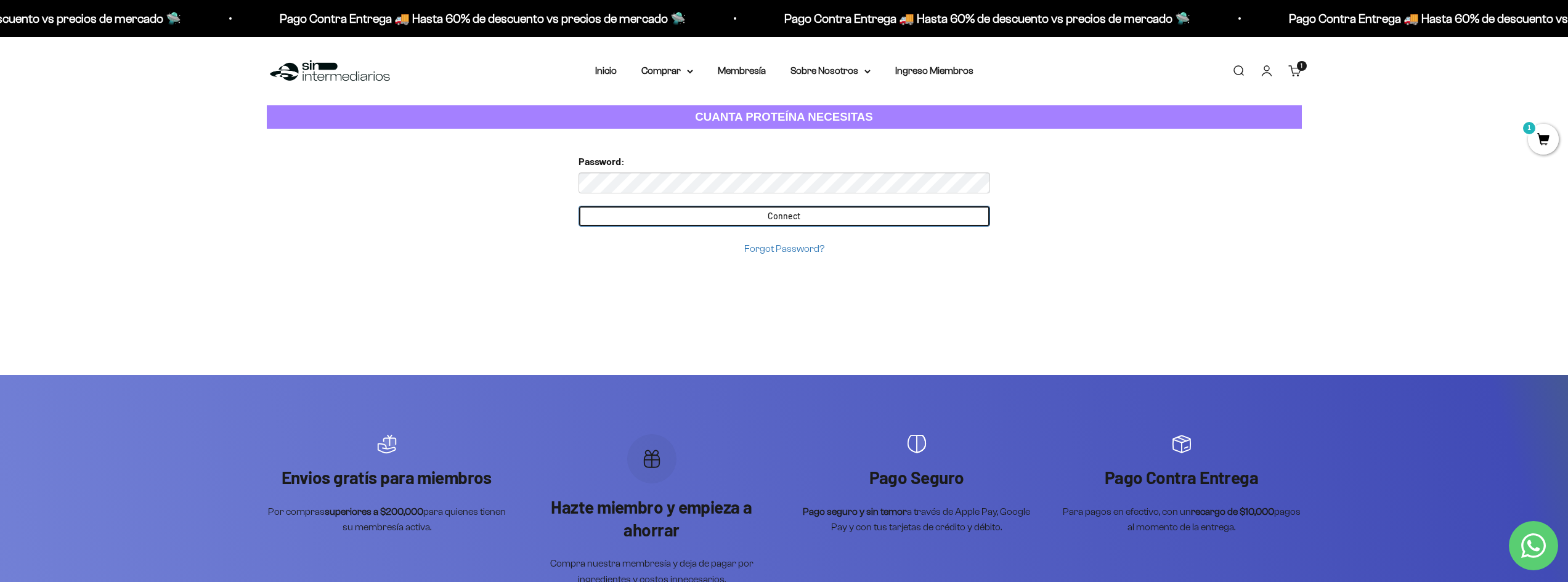
click at [791, 206] on input "Connect" at bounding box center [784, 216] width 411 height 21
click at [785, 215] on input "Connect" at bounding box center [784, 216] width 411 height 21
click at [751, 218] on input "Connect" at bounding box center [784, 216] width 411 height 21
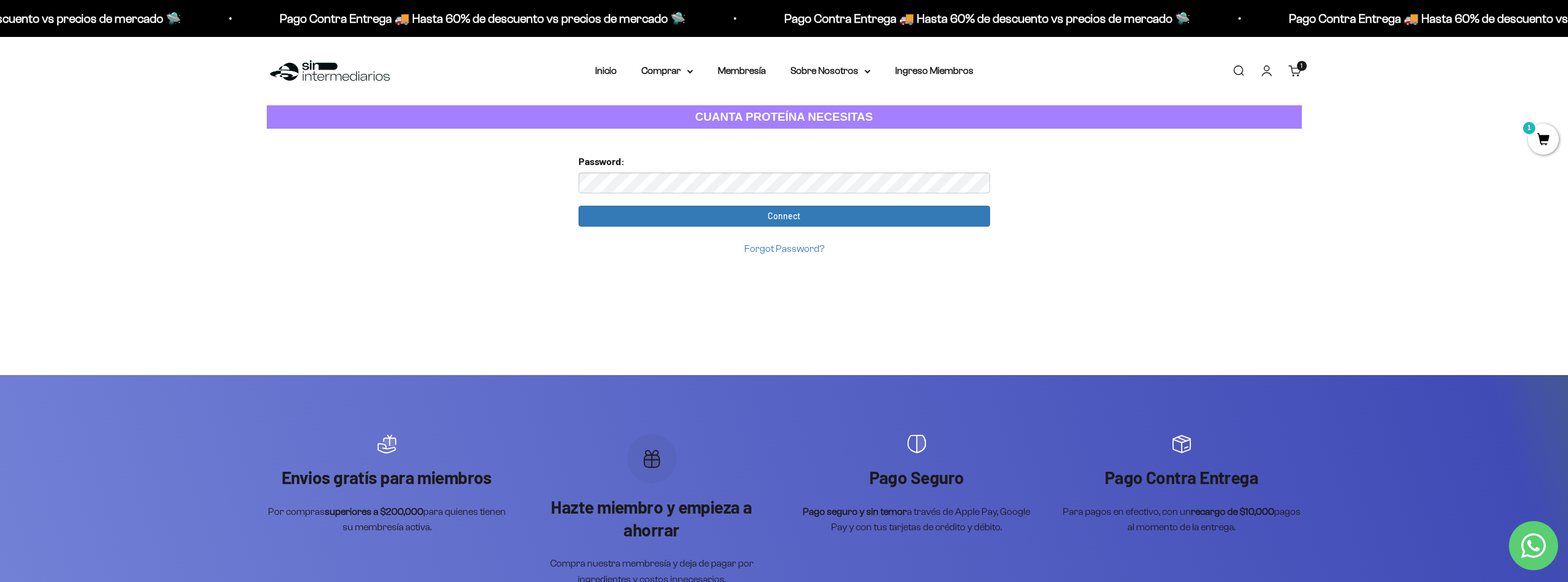
click at [1532, 136] on span "1" at bounding box center [1543, 139] width 31 height 31
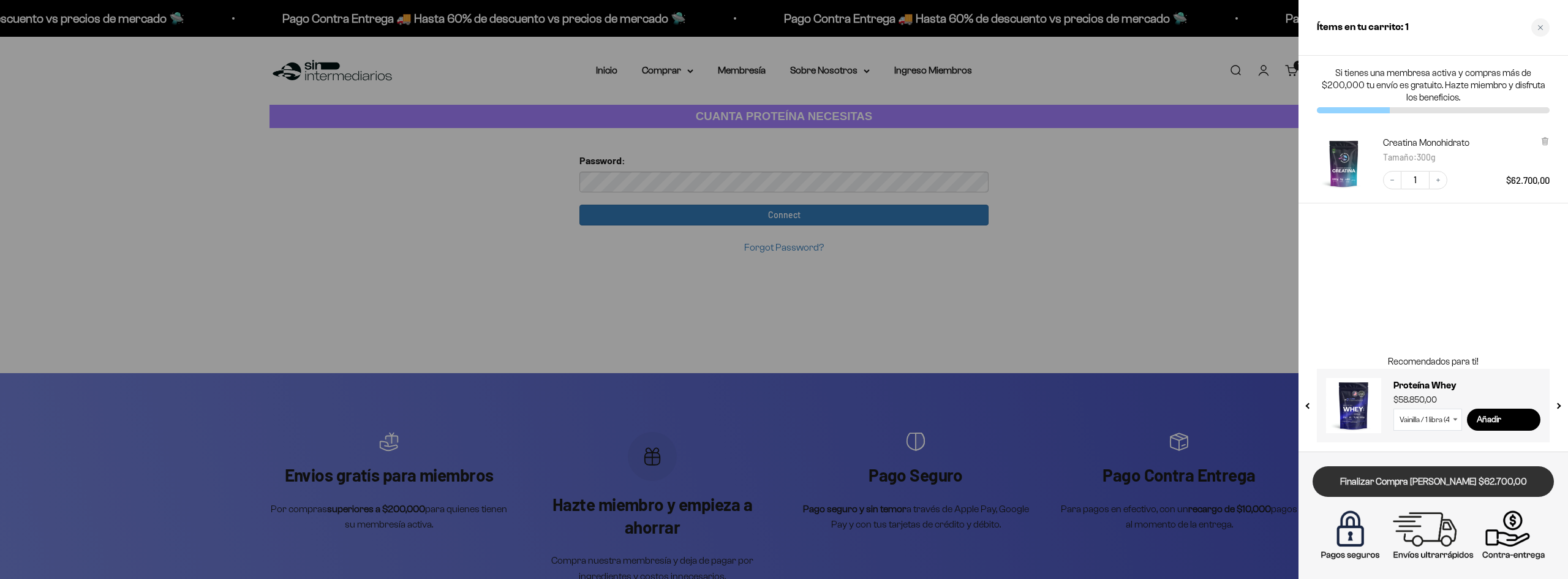
click at [1442, 485] on link "Finalizar Compra Segura $62.700,00" at bounding box center [1433, 482] width 242 height 31
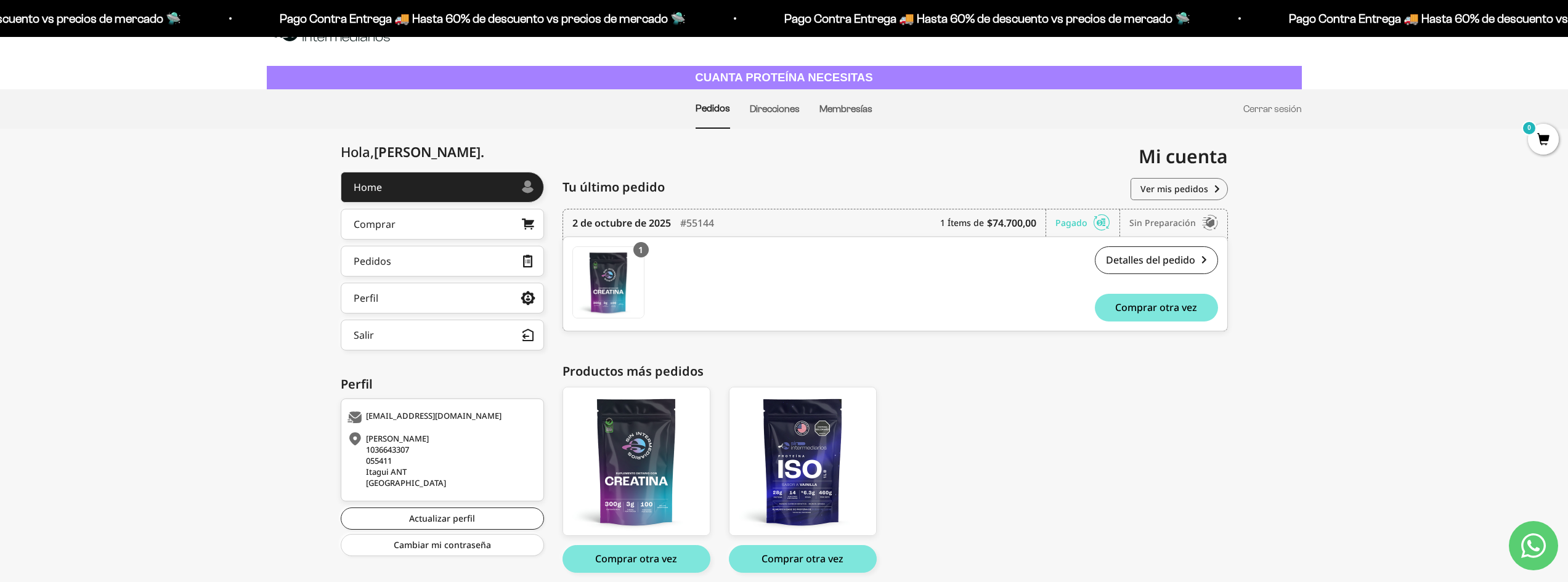
scroll to position [62, 0]
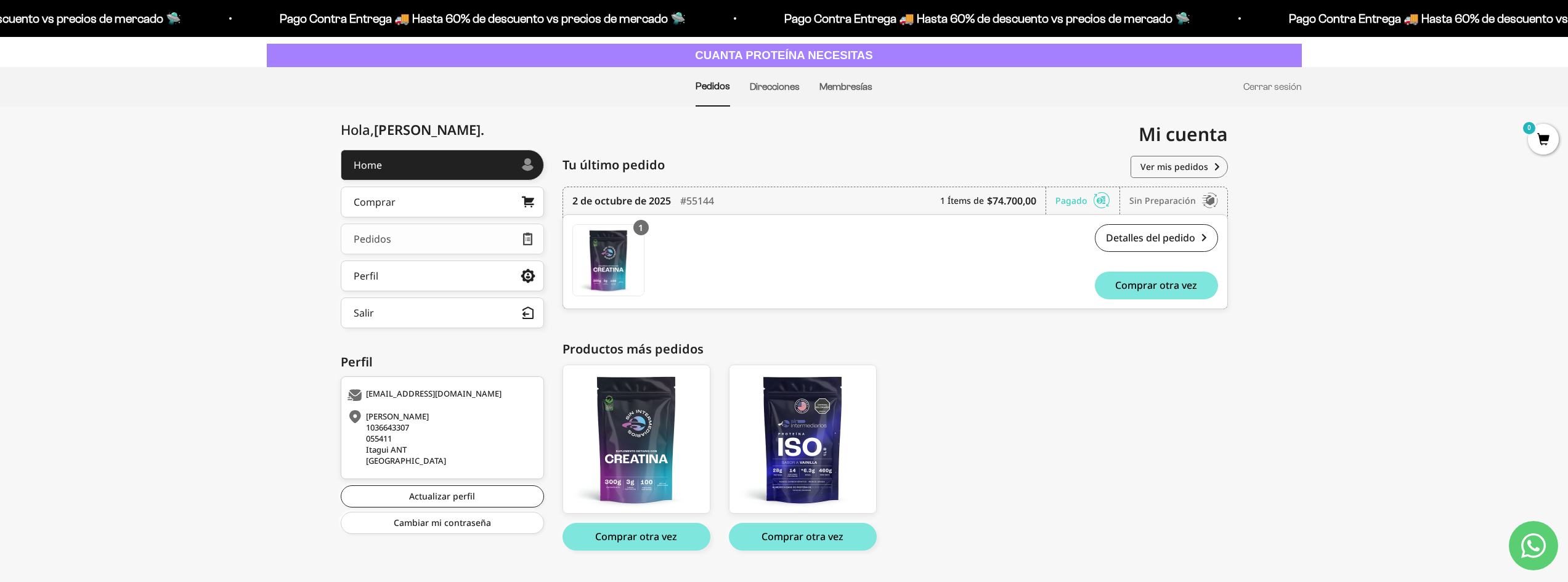
click at [384, 230] on link "Pedidos" at bounding box center [443, 239] width 203 height 31
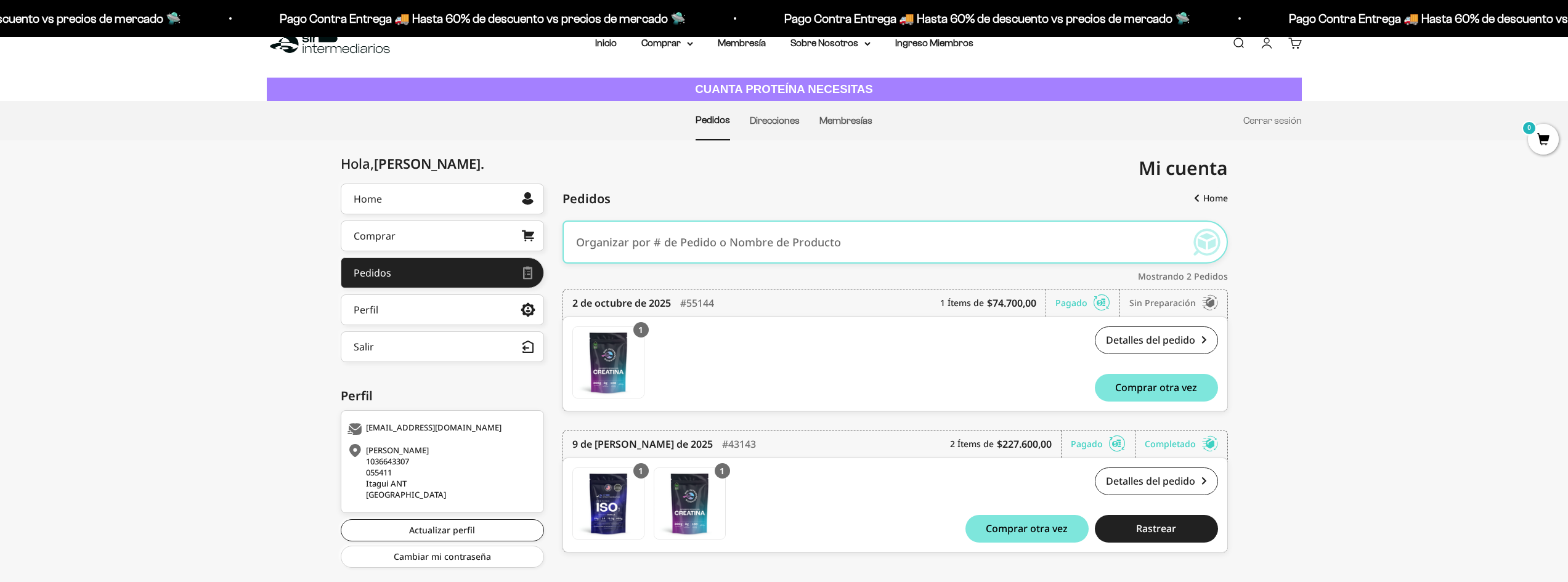
scroll to position [55, 0]
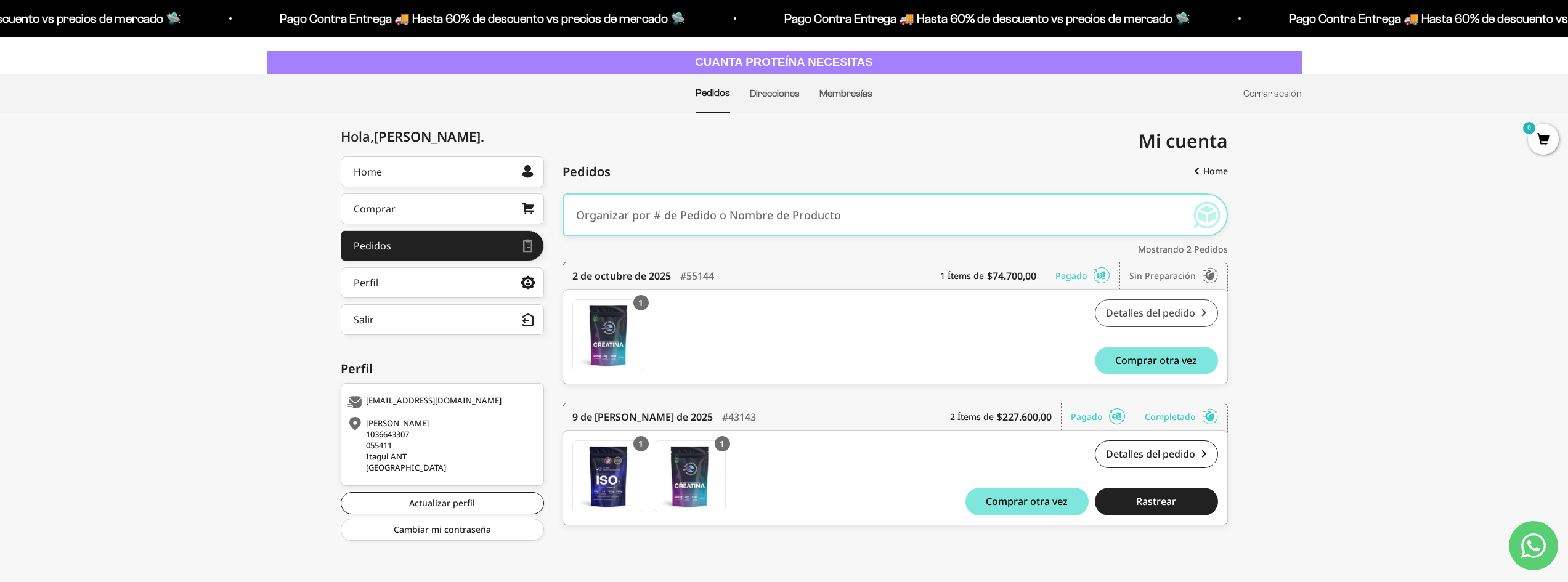
click at [1152, 315] on link "Detalles del pedido" at bounding box center [1157, 313] width 123 height 28
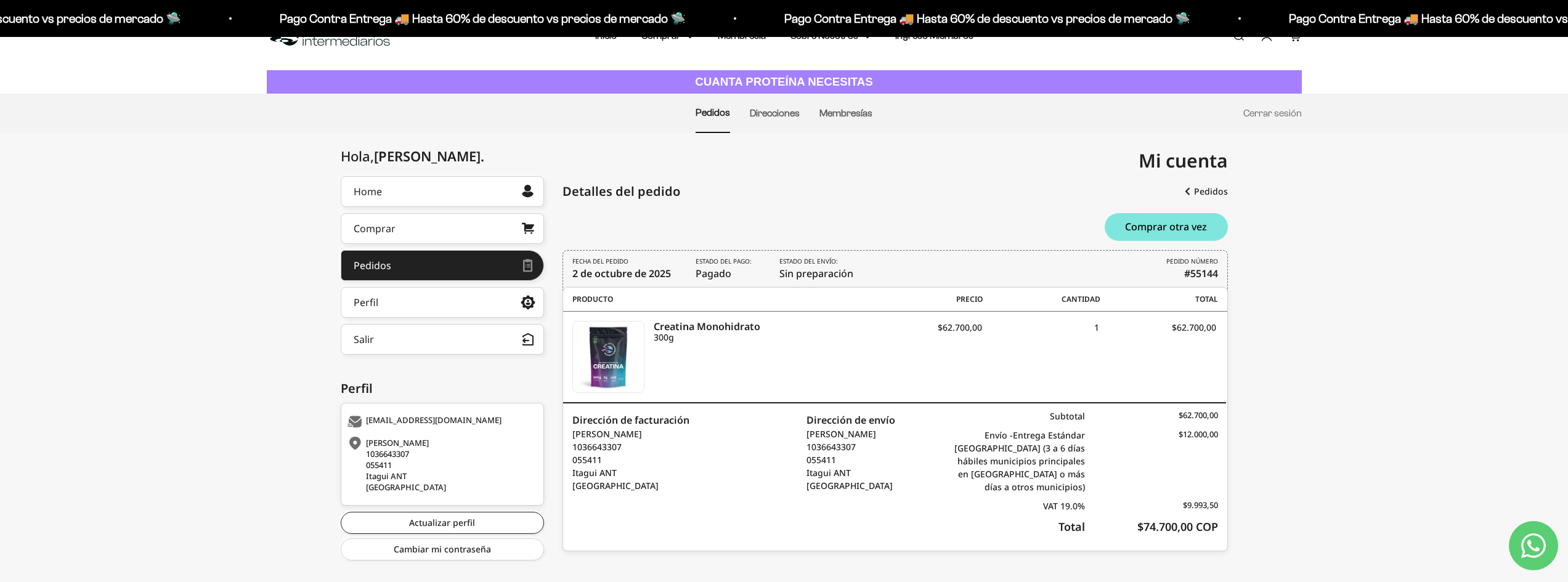
scroll to position [55, 0]
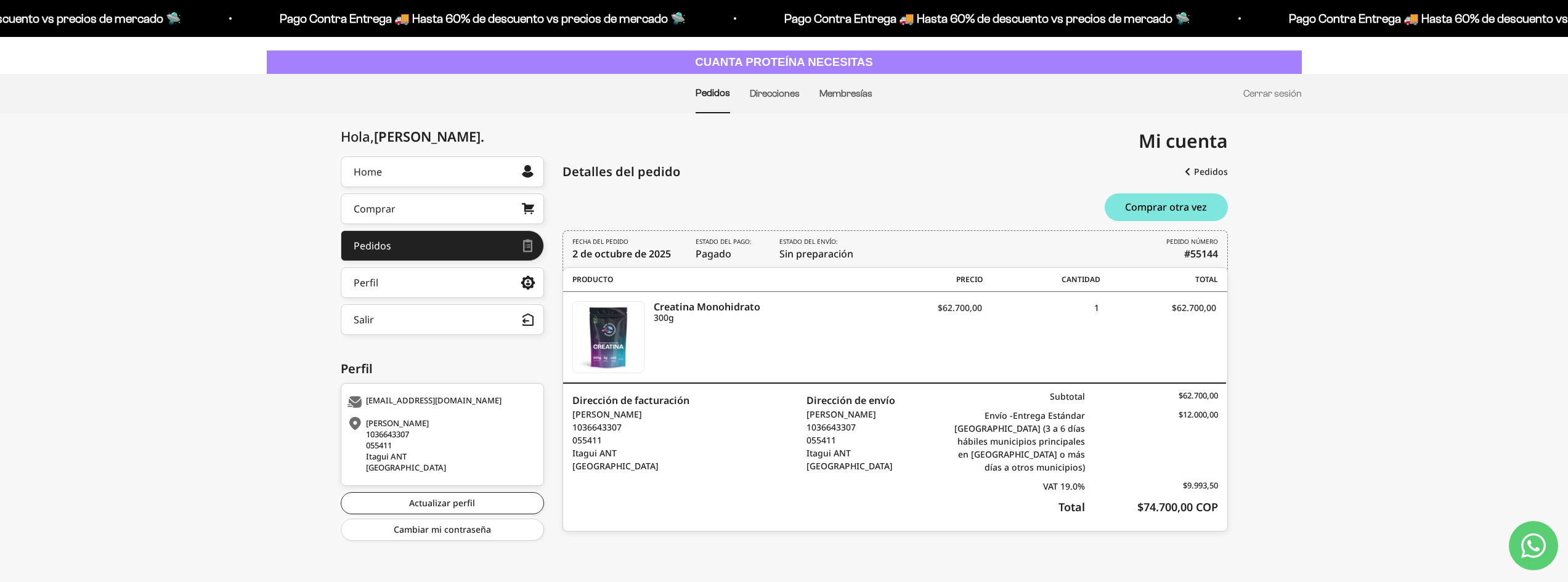
click at [1520, 542] on link "Contact us on WhatsApp" at bounding box center [1534, 545] width 49 height 49
click at [768, 97] on link "Direcciones" at bounding box center [774, 93] width 50 height 10
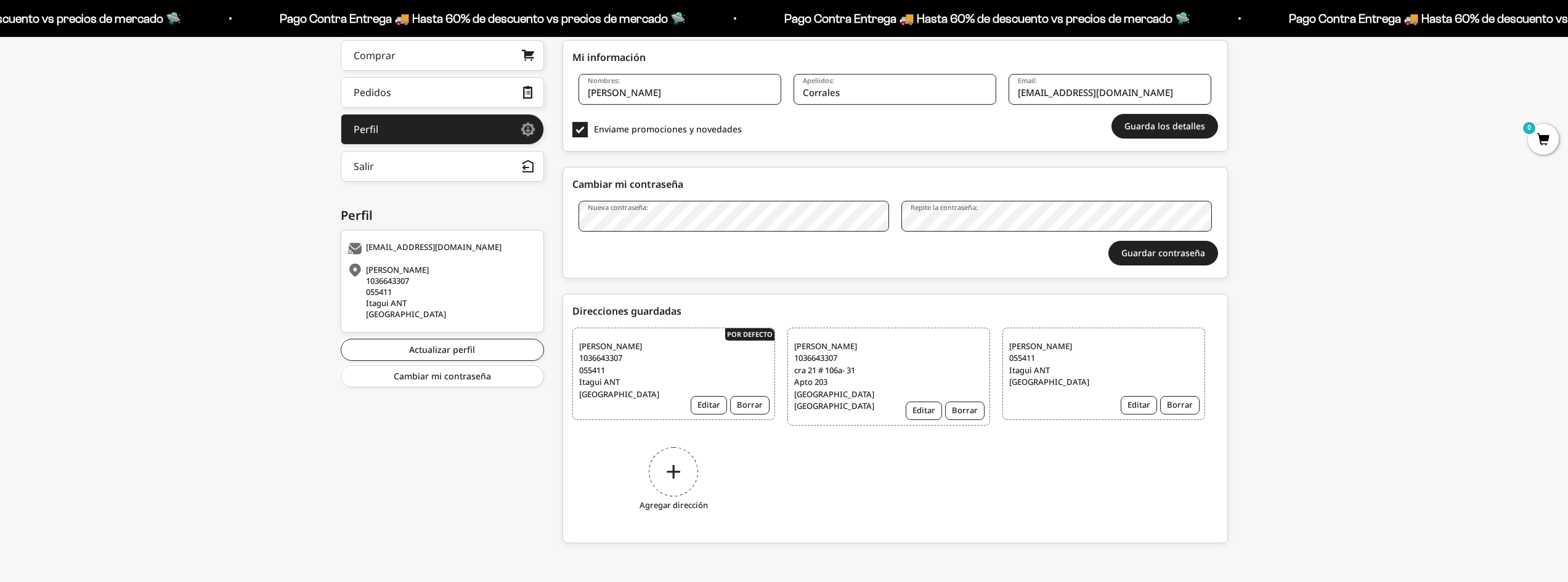
scroll to position [209, 0]
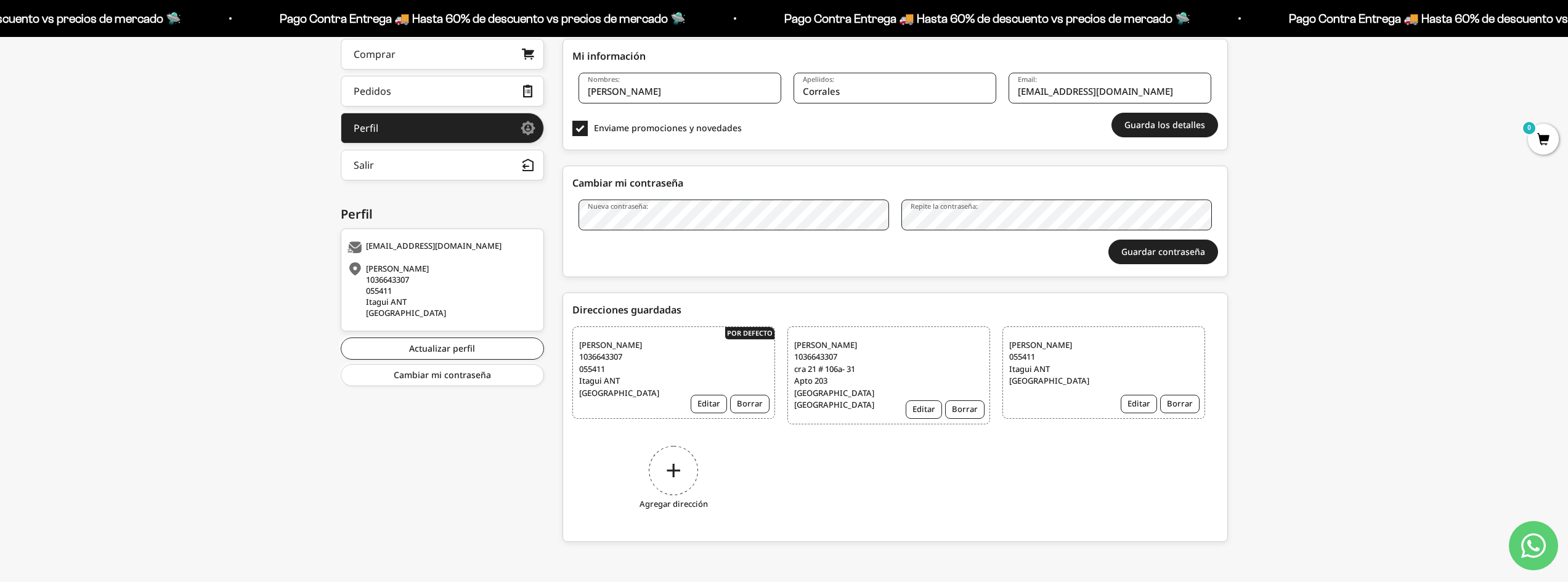
click at [689, 407] on div "Alejandro Corrales 1036643307 055411 Itagui ANT Colombia Editar Borrar" at bounding box center [673, 372] width 203 height 93
click at [703, 409] on button "Editar" at bounding box center [709, 404] width 36 height 19
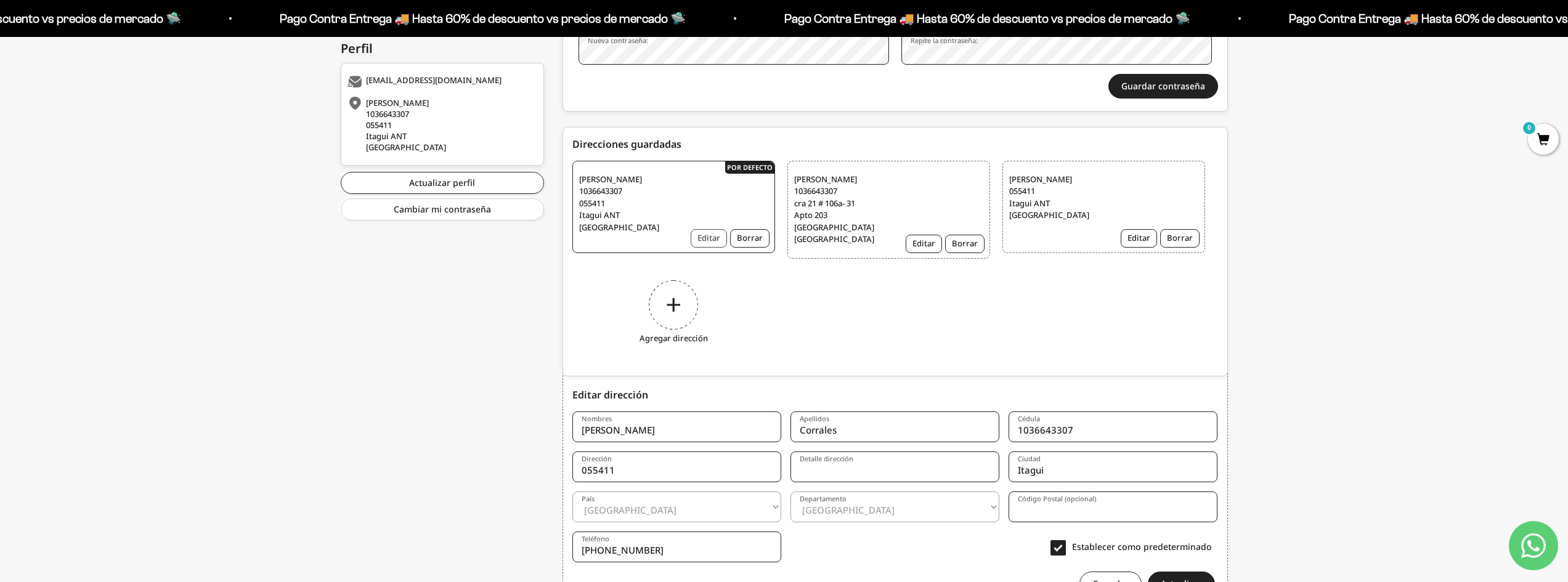
scroll to position [448, 0]
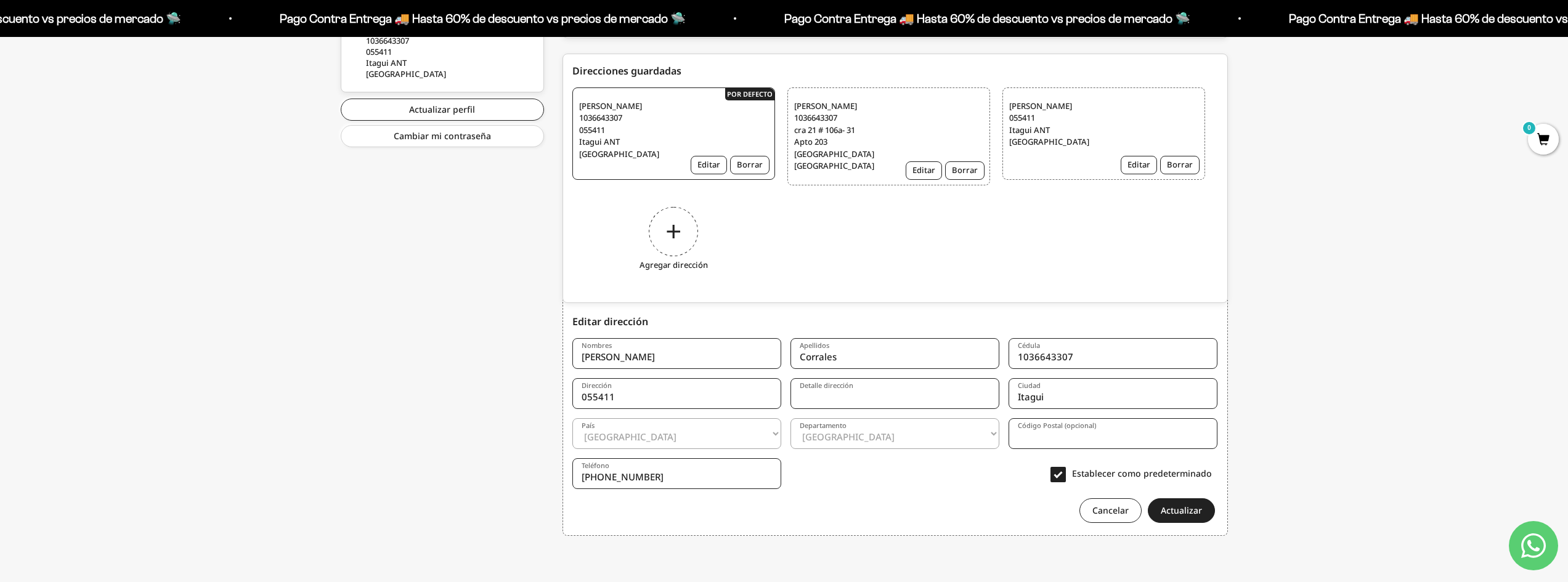
drag, startPoint x: 628, startPoint y: 401, endPoint x: 465, endPoint y: 401, distance: 163.0
click at [465, 401] on div "Hola, Alejandro . Home Comprar Pedidos Perfil Información personal Direcciones …" at bounding box center [784, 157] width 887 height 788
type input "cra 21 #106a - 31"
click at [826, 403] on input "Detalle dirección" at bounding box center [895, 394] width 209 height 31
type input "Edificio Ambar"
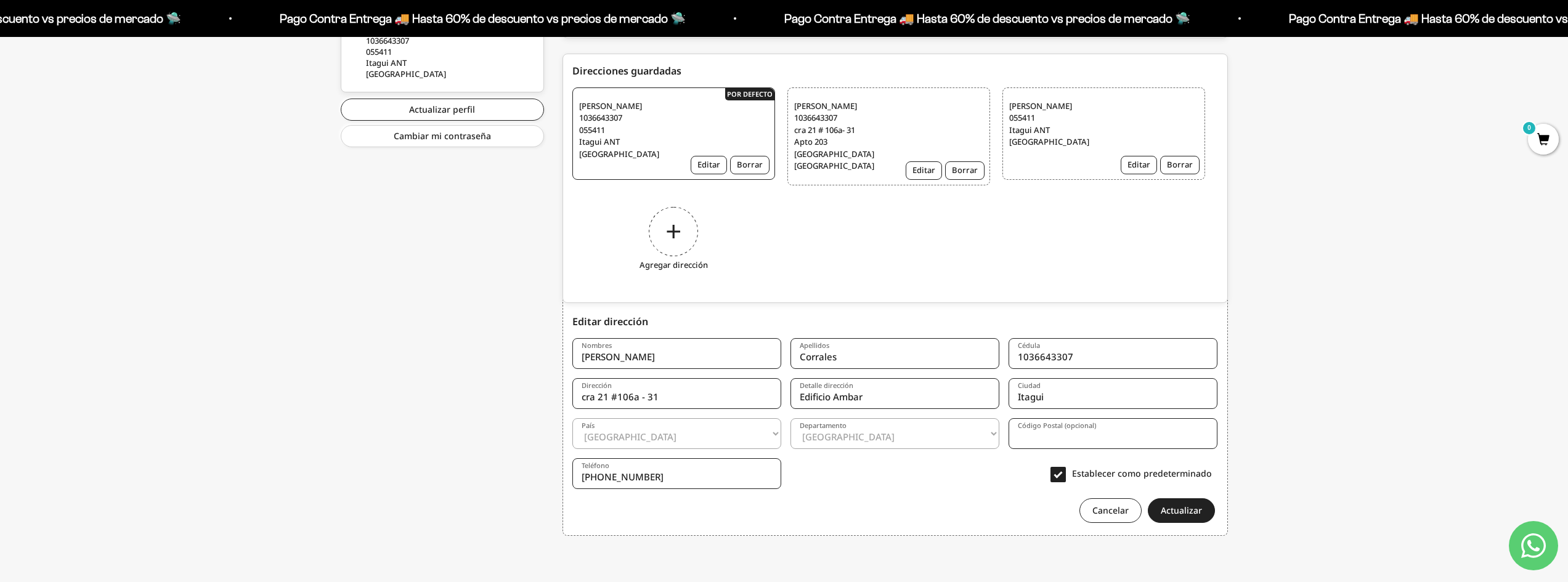
drag, startPoint x: 1052, startPoint y: 392, endPoint x: 923, endPoint y: 385, distance: 129.2
click at [911, 391] on form "Nombres Alejandro Apellidos Corrales Cédula 1036643307 Dirección cra 21 #106a -…" at bounding box center [895, 426] width 646 height 194
type input "[GEOGRAPHIC_DATA]"
click at [912, 397] on input "Edificio Ambar" at bounding box center [895, 394] width 209 height 31
type input "Edificio Ambar apto 203"
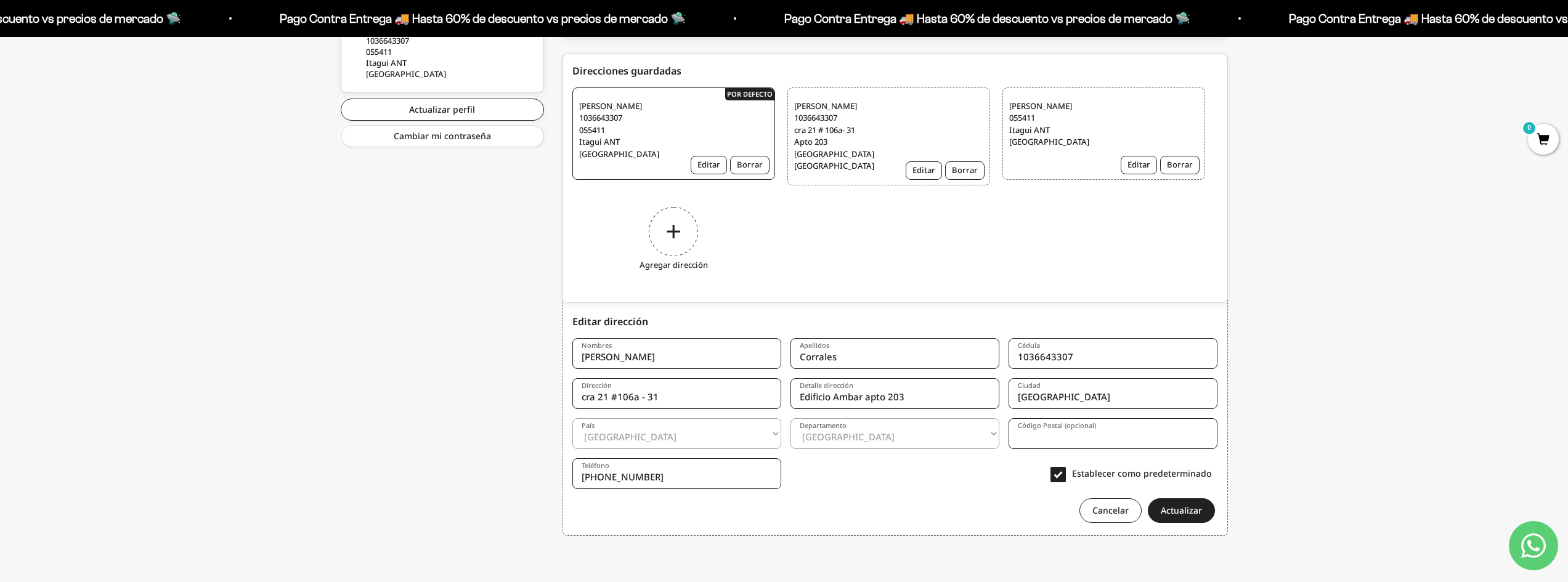
click at [1066, 397] on input "Bogotá" at bounding box center [1113, 394] width 209 height 31
click at [923, 440] on select "Amazonas Antioquia Arauca Atlántico Bogotá Bolívar Boyacá Caldas Caquetá Casana…" at bounding box center [895, 434] width 209 height 31
select select "Bogotá, D.C."
click at [790, 418] on select "Amazonas Antioquia Arauca Atlántico Bogotá Bolívar Boyacá Caldas Caquetá Casana…" at bounding box center [895, 434] width 209 height 31
click at [1034, 448] on input "Código Postal (opcional)" at bounding box center [1113, 434] width 209 height 31
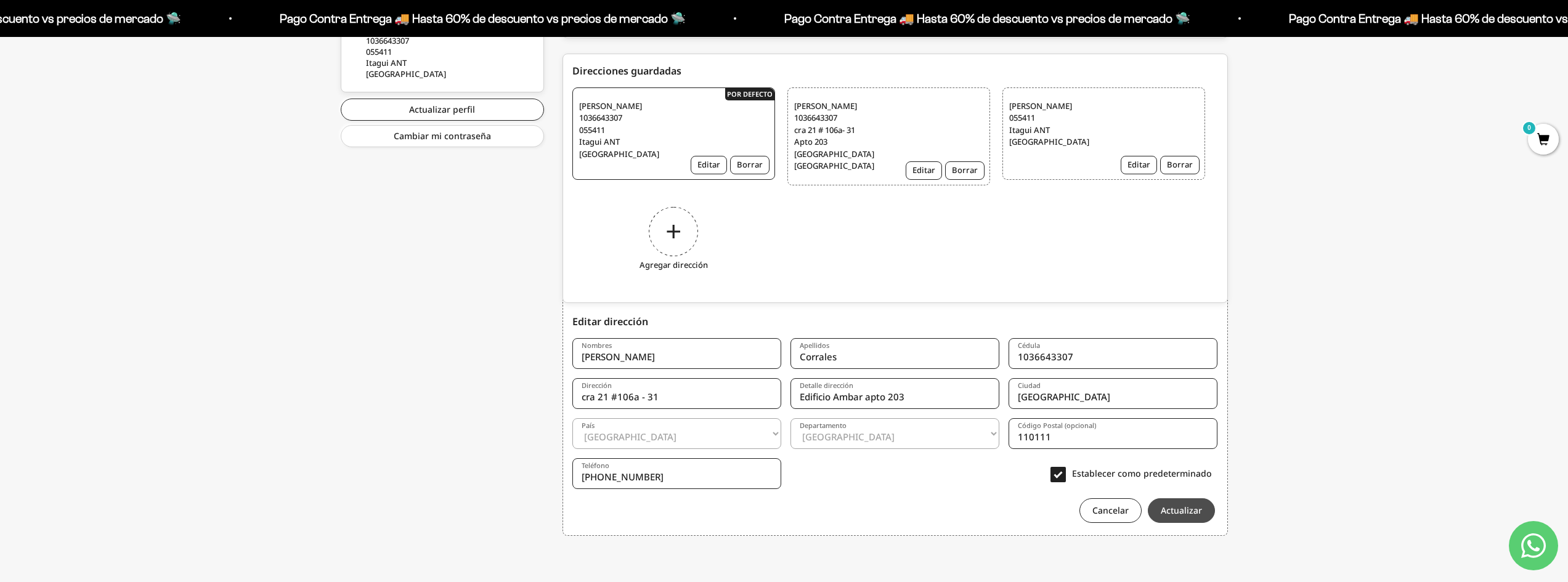
type input "110111"
click at [1177, 511] on button "Actualizar" at bounding box center [1182, 510] width 67 height 25
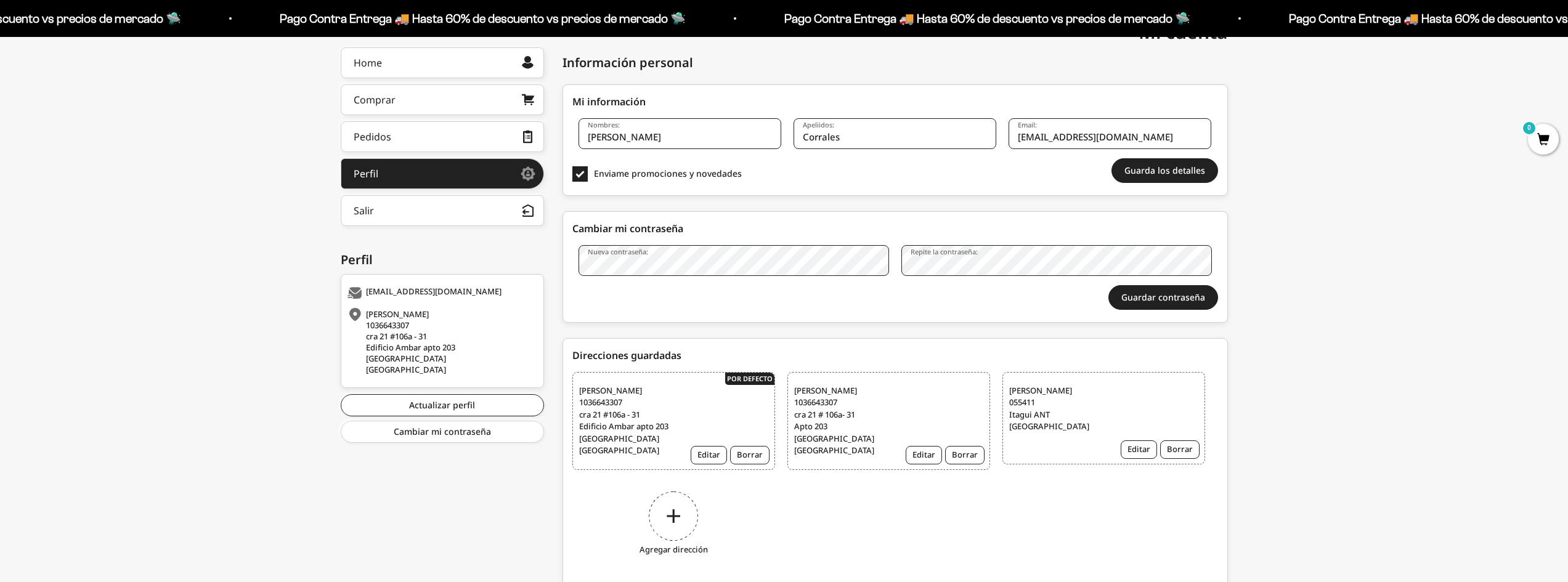
scroll to position [209, 0]
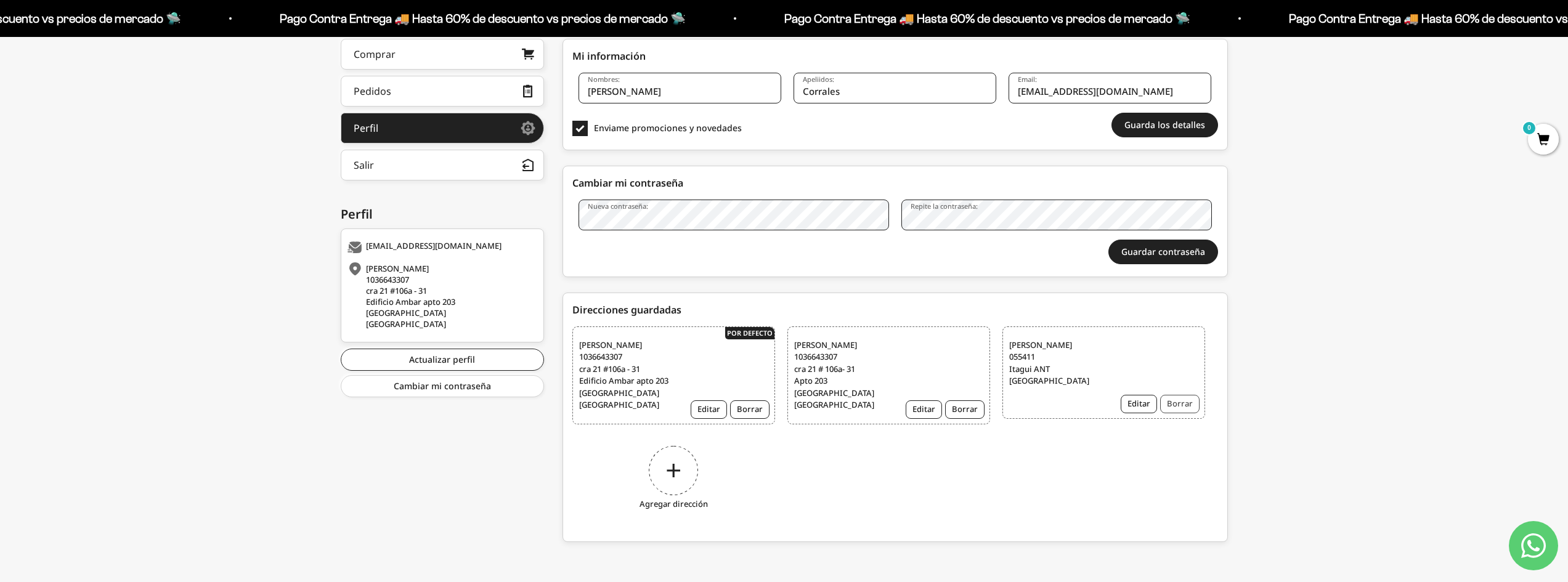
click at [1189, 398] on button "Borrar" at bounding box center [1180, 404] width 40 height 19
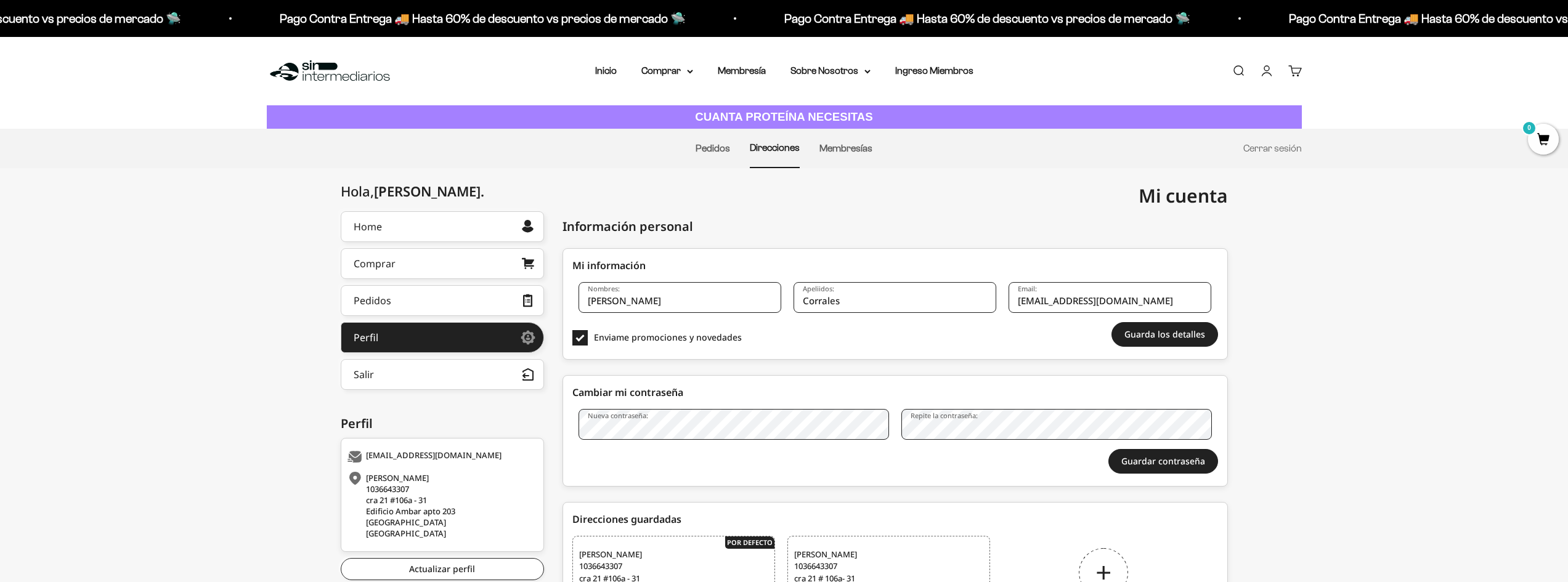
click at [716, 153] on li "Pedidos" at bounding box center [713, 148] width 34 height 38
click at [717, 148] on link "Pedidos" at bounding box center [713, 148] width 34 height 10
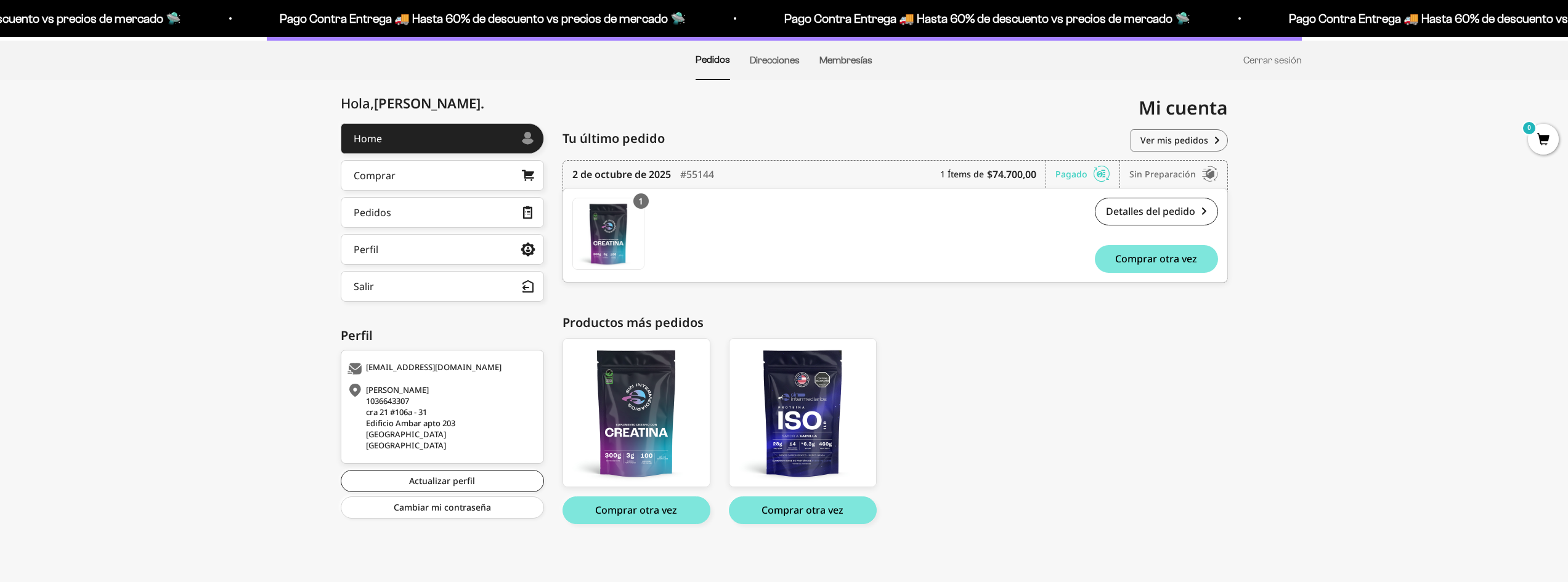
scroll to position [89, 0]
click at [1174, 222] on link "Detalles del pedido" at bounding box center [1157, 210] width 123 height 28
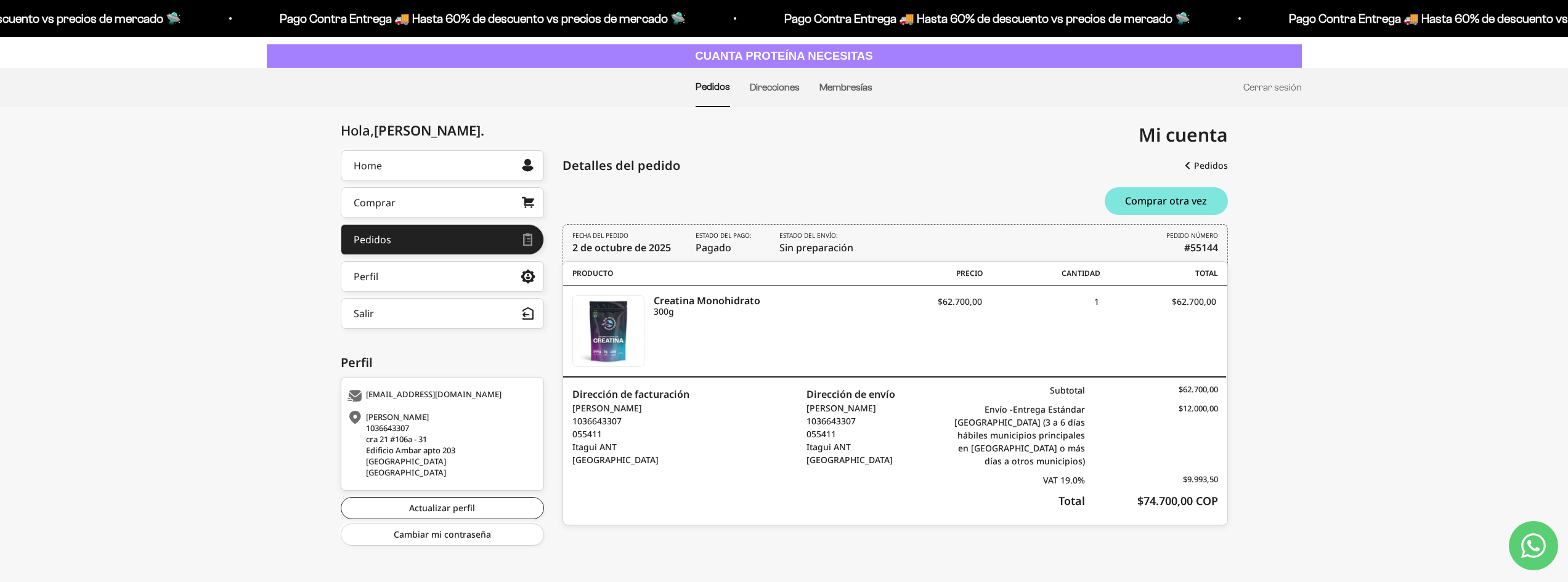
scroll to position [66, 0]
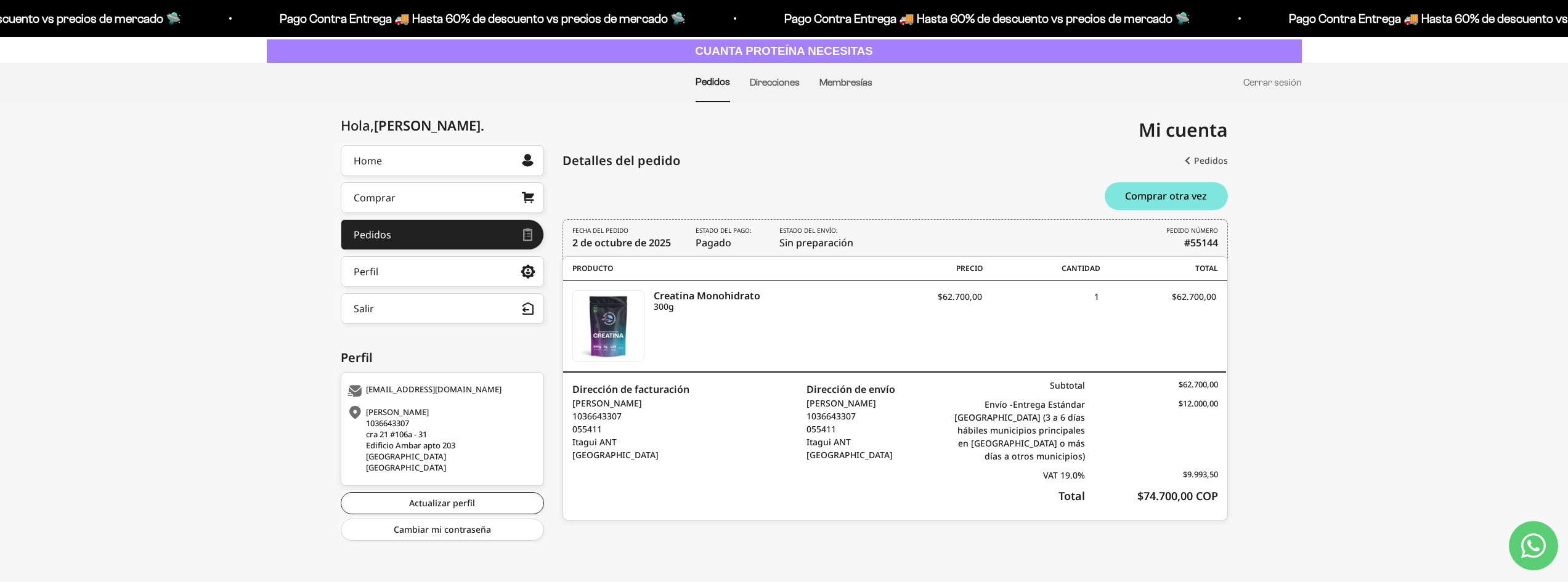
click at [1216, 162] on link "Pedidos" at bounding box center [1206, 161] width 43 height 22
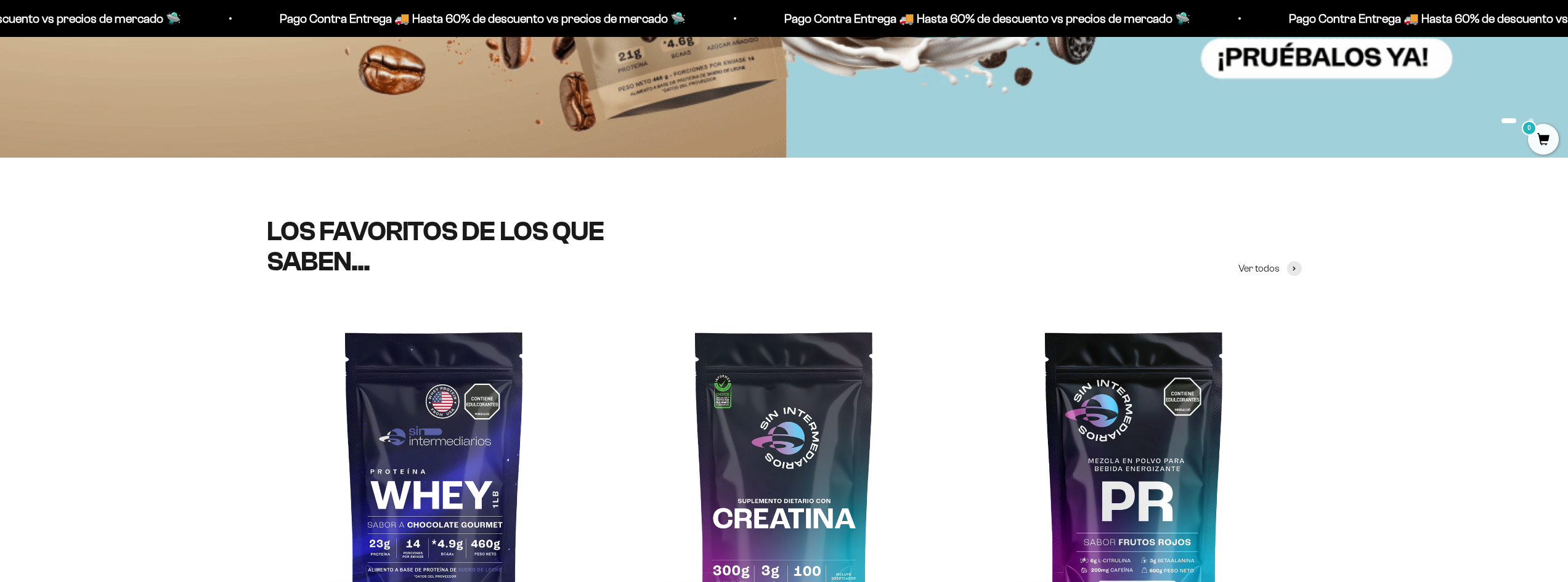
scroll to position [800, 0]
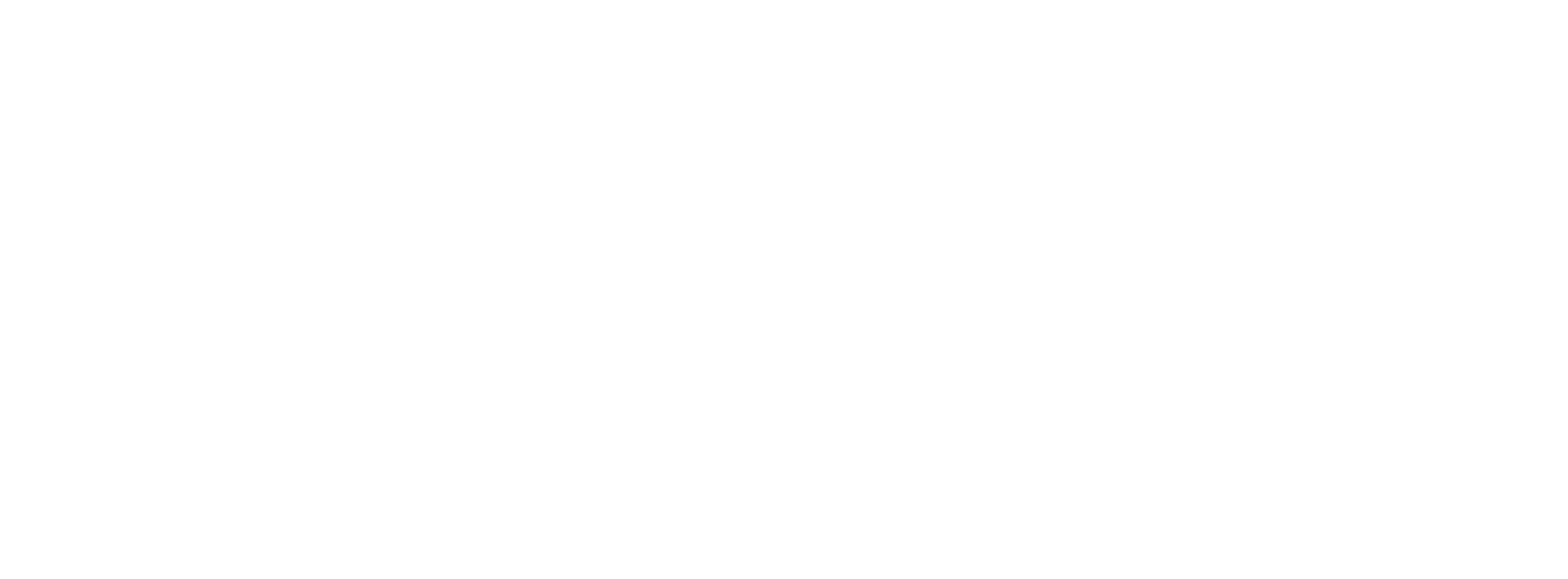
click at [421, 0] on html at bounding box center [784, 0] width 1568 height 0
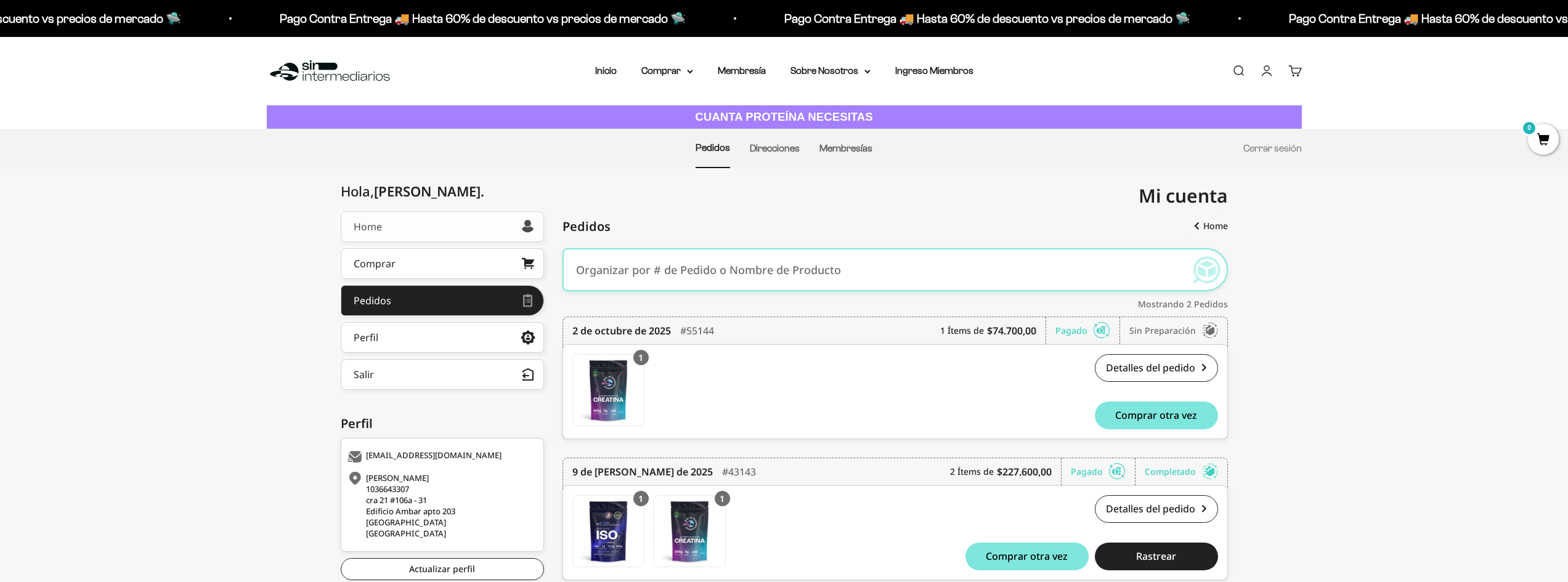
click at [392, 232] on link "Home" at bounding box center [443, 227] width 203 height 31
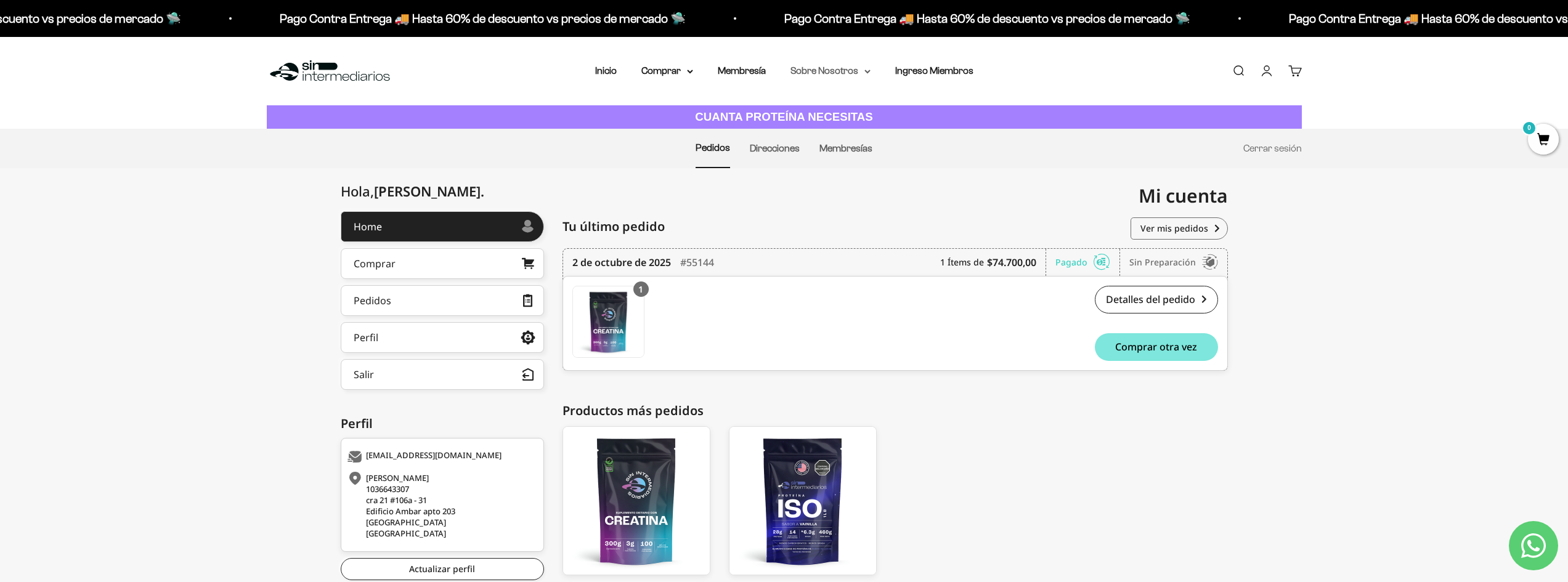
click at [859, 74] on summary "Sobre Nosotros" at bounding box center [831, 71] width 80 height 16
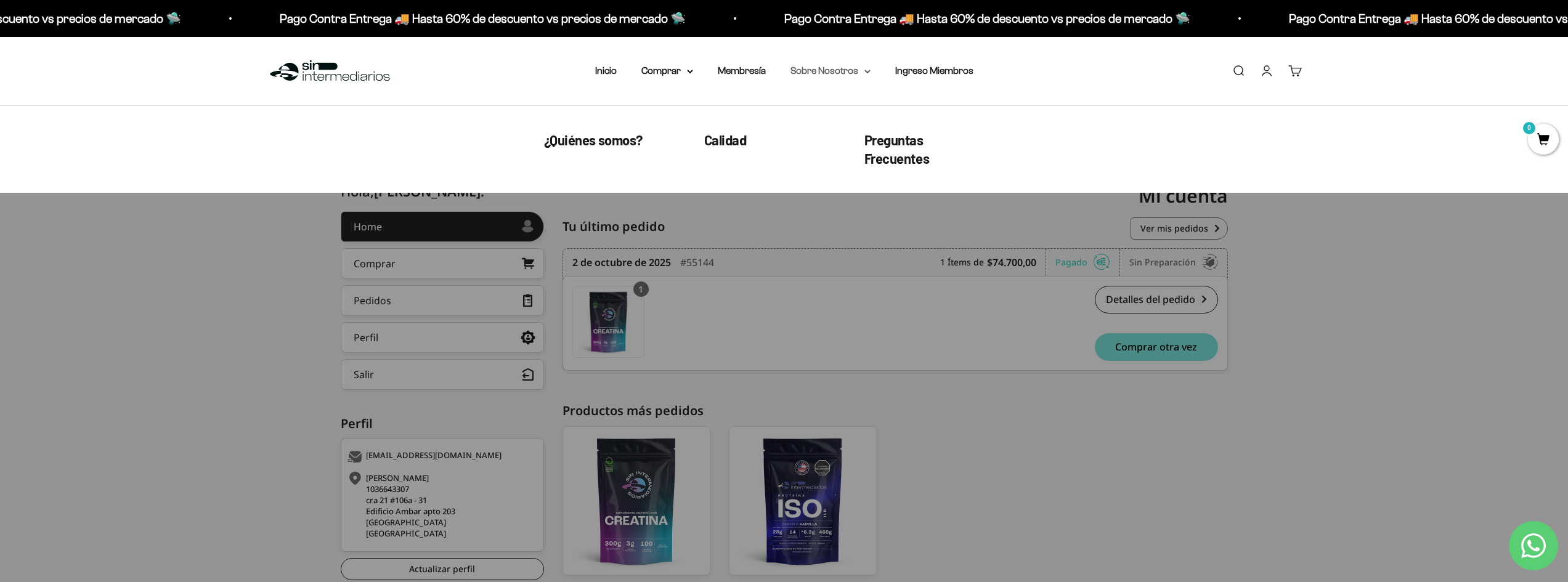
click at [859, 74] on summary "Sobre Nosotros" at bounding box center [831, 71] width 80 height 16
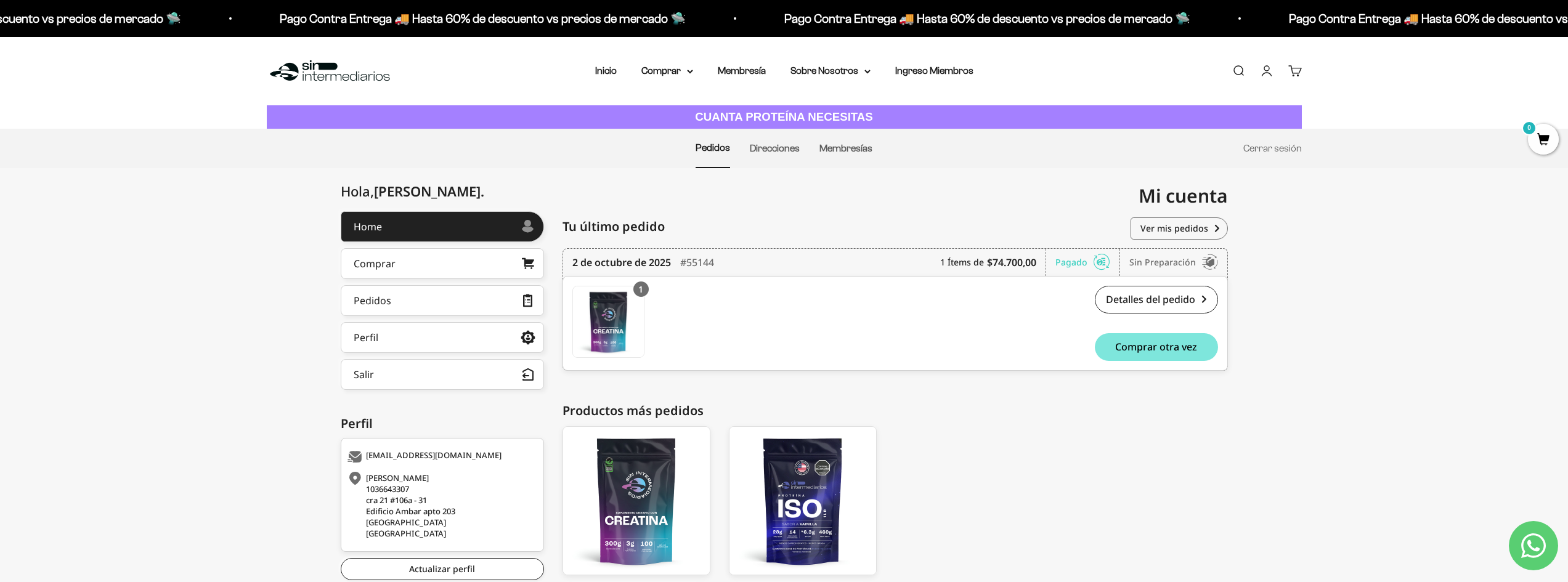
scroll to position [89, 0]
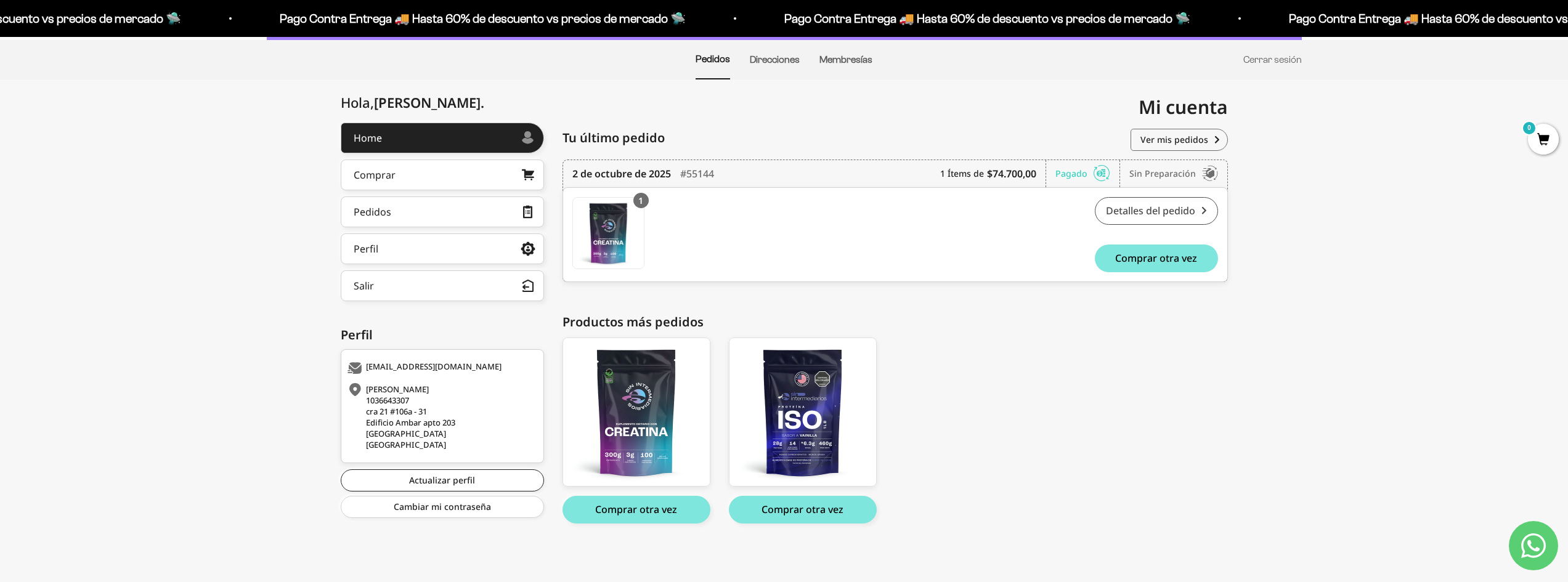
click at [1175, 210] on link "Detalles del pedido" at bounding box center [1157, 210] width 123 height 28
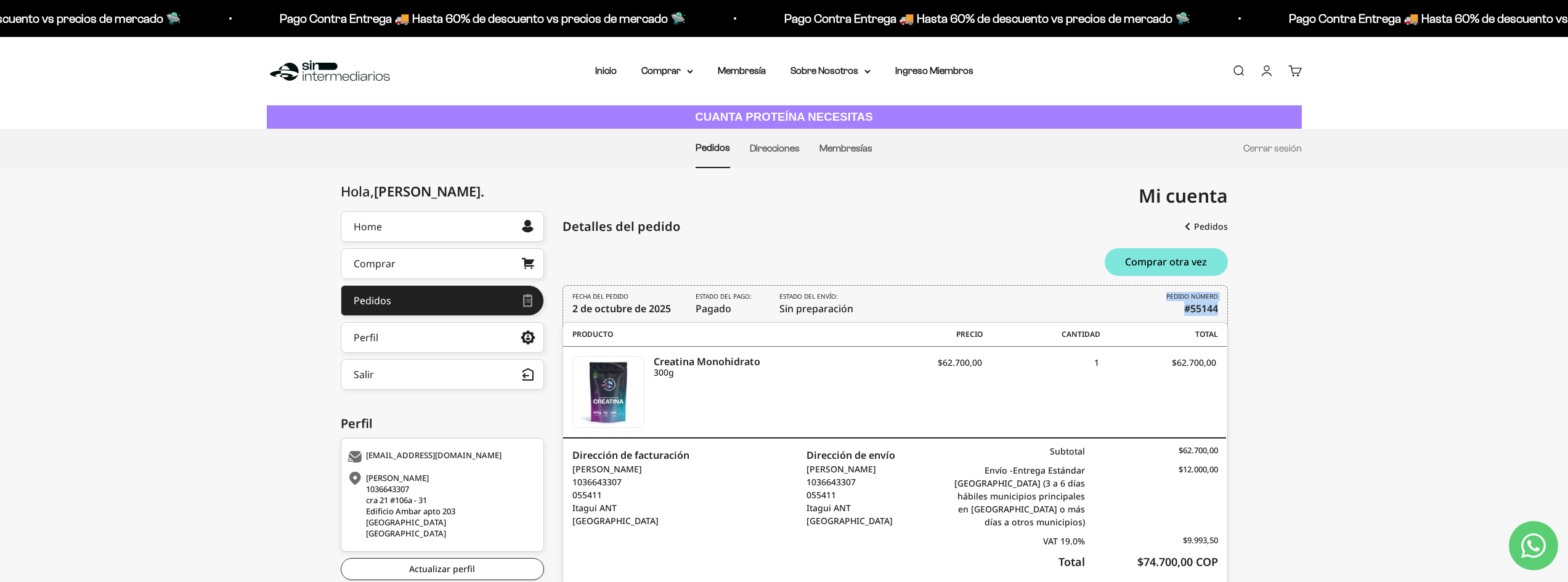
drag, startPoint x: 1166, startPoint y: 297, endPoint x: 1218, endPoint y: 318, distance: 56.1
click at [1218, 318] on div "FECHA DEL PEDIDO [DATE] Estado del pago: Pagado Estado del envío: Sin preparaci…" at bounding box center [895, 306] width 665 height 42
copy span "PEDIDO NÚMERO #55144"
